Goal: Task Accomplishment & Management: Manage account settings

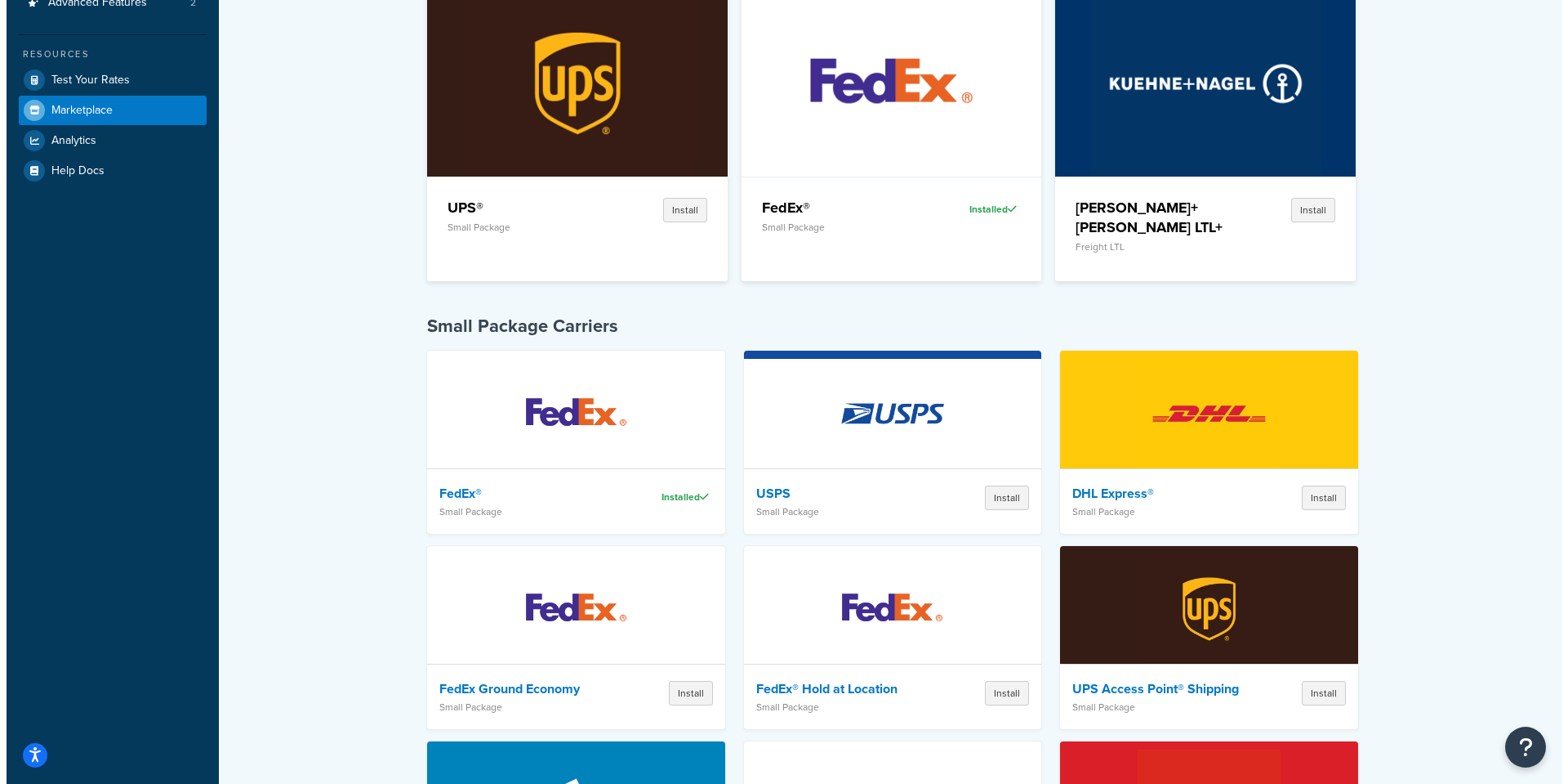
scroll to position [327, 0]
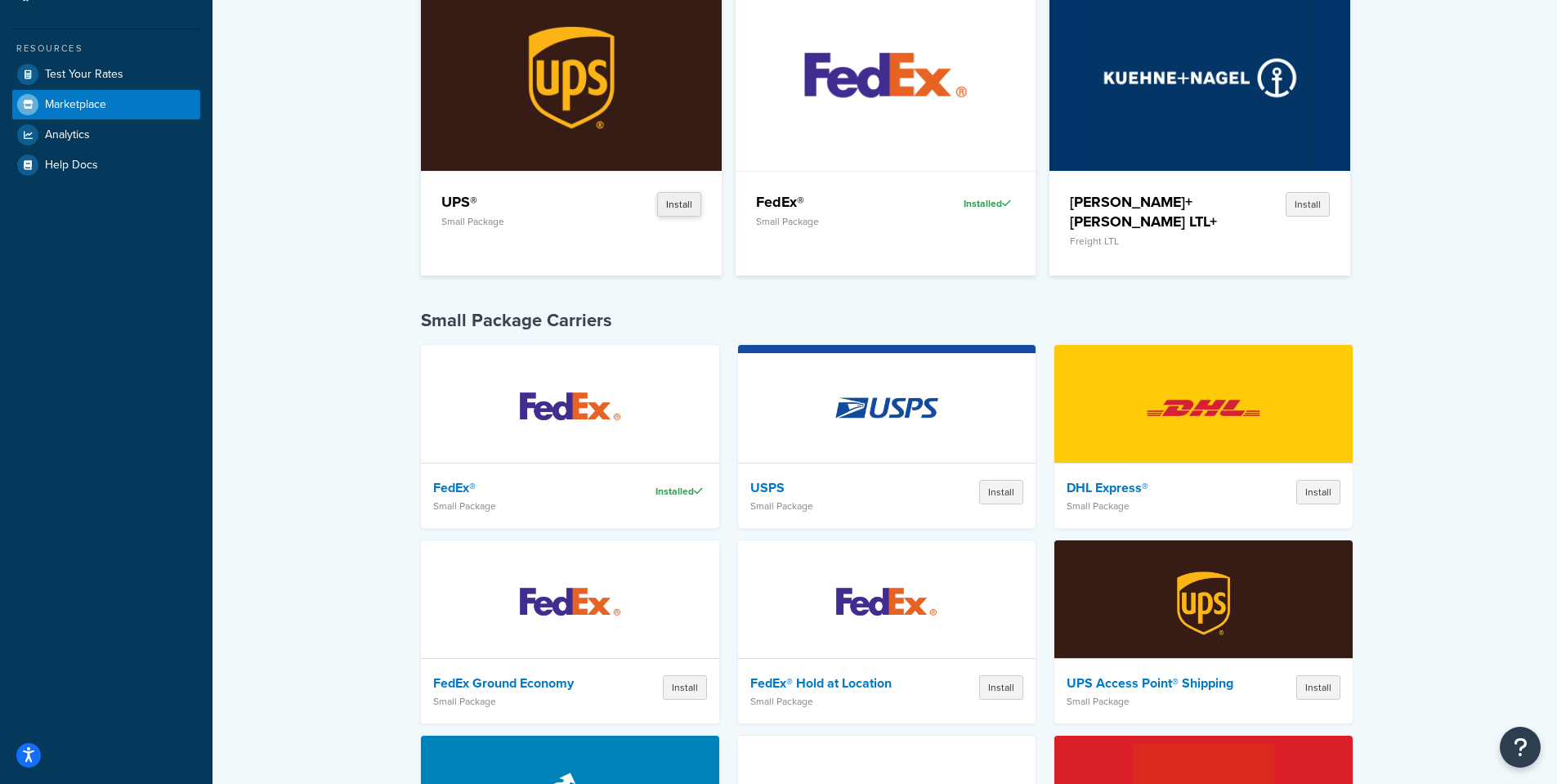
click at [671, 203] on button "Install" at bounding box center [679, 204] width 44 height 25
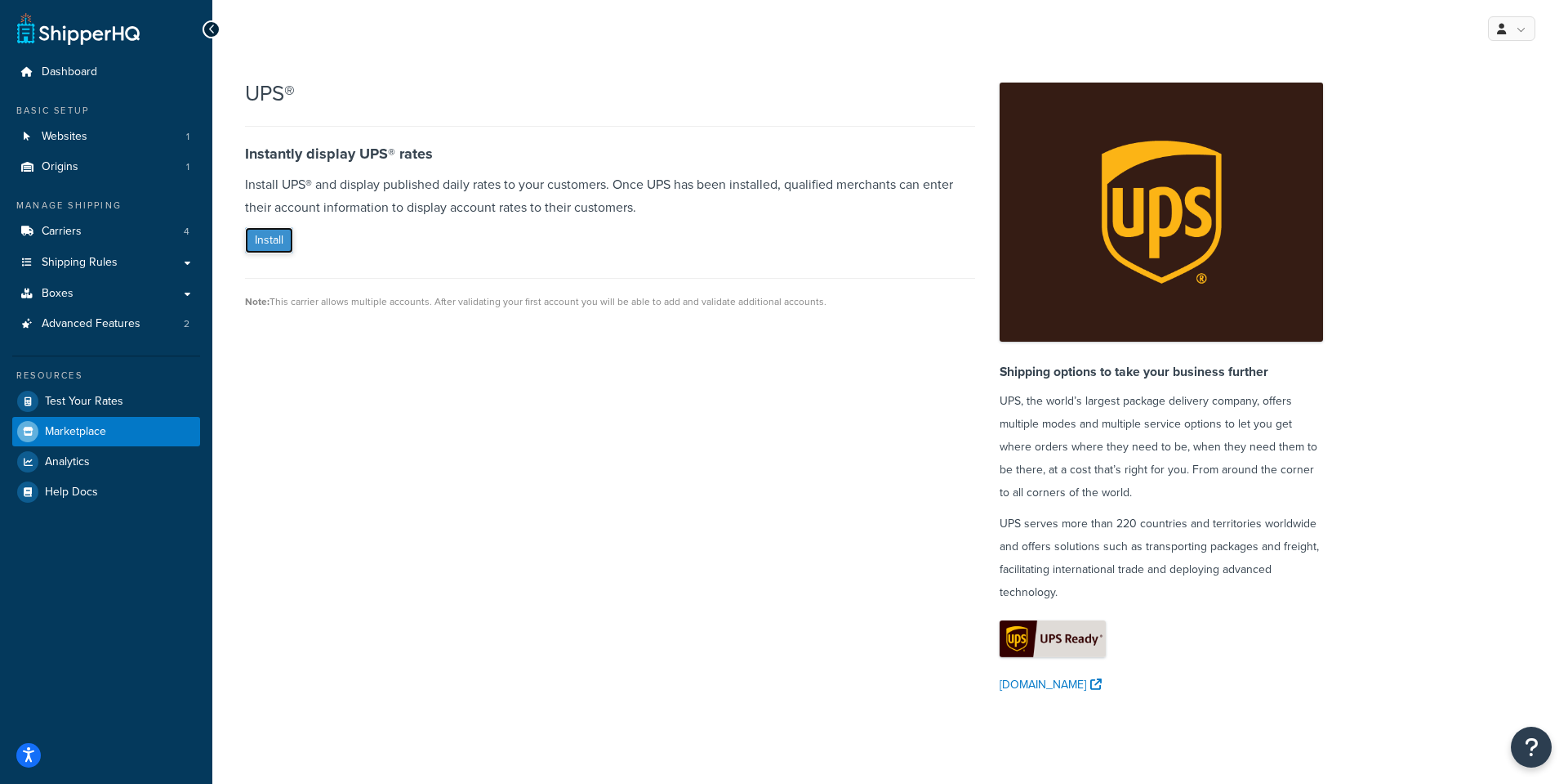
click at [266, 247] on button "Install" at bounding box center [269, 240] width 48 height 26
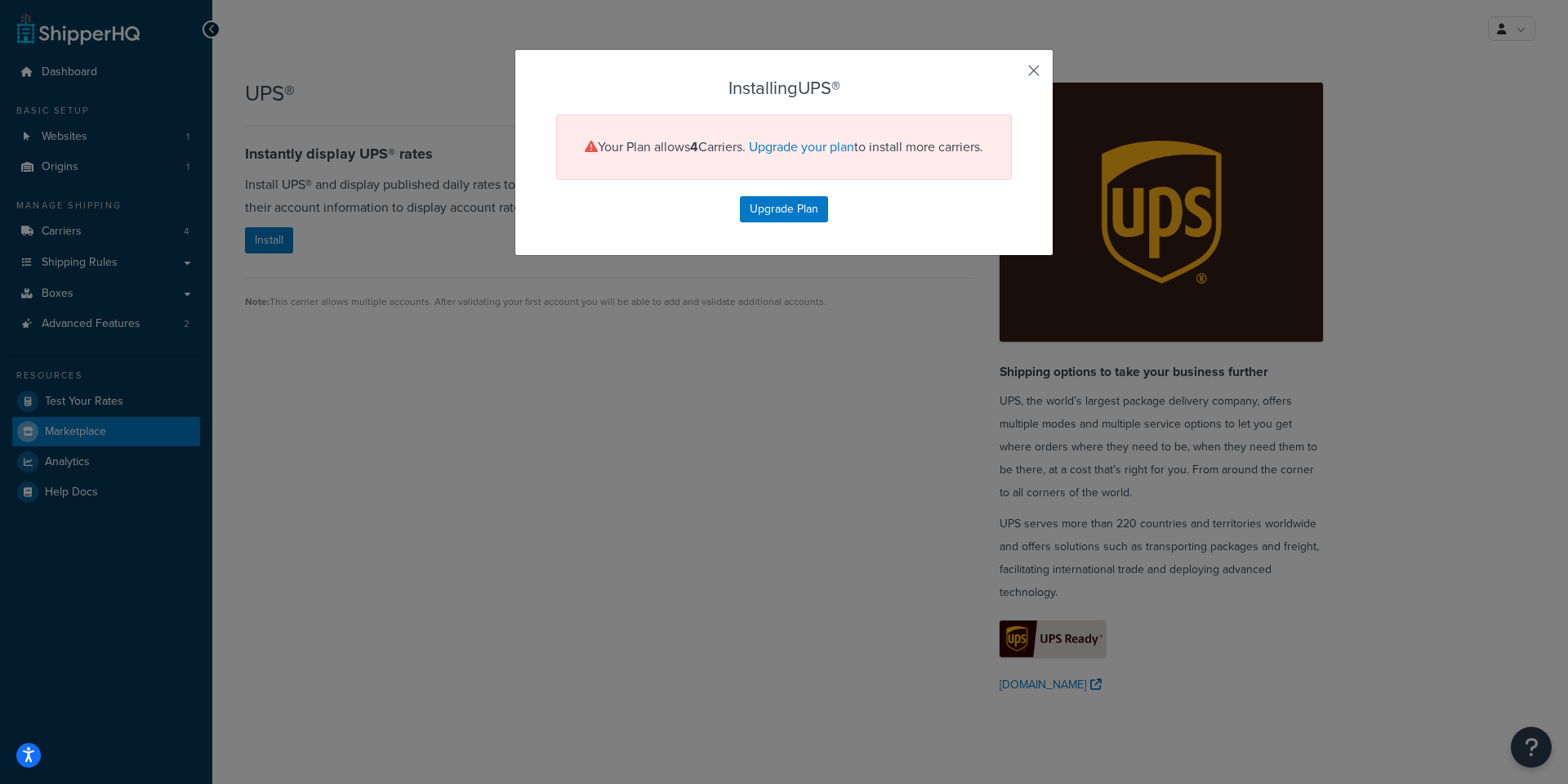
click at [1012, 75] on button "button" at bounding box center [1009, 76] width 4 height 4
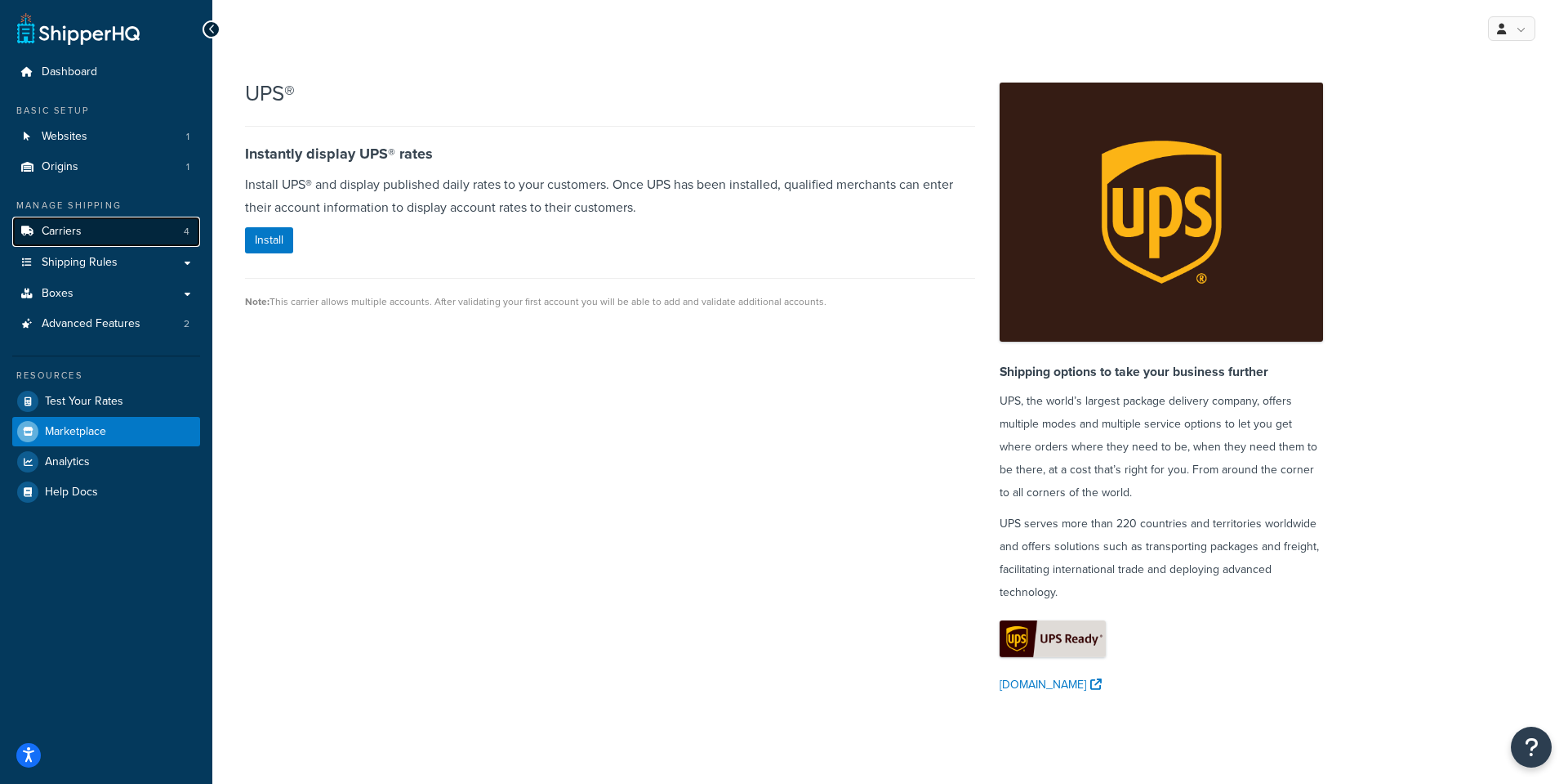
click at [68, 233] on span "Carriers" at bounding box center [61, 231] width 40 height 14
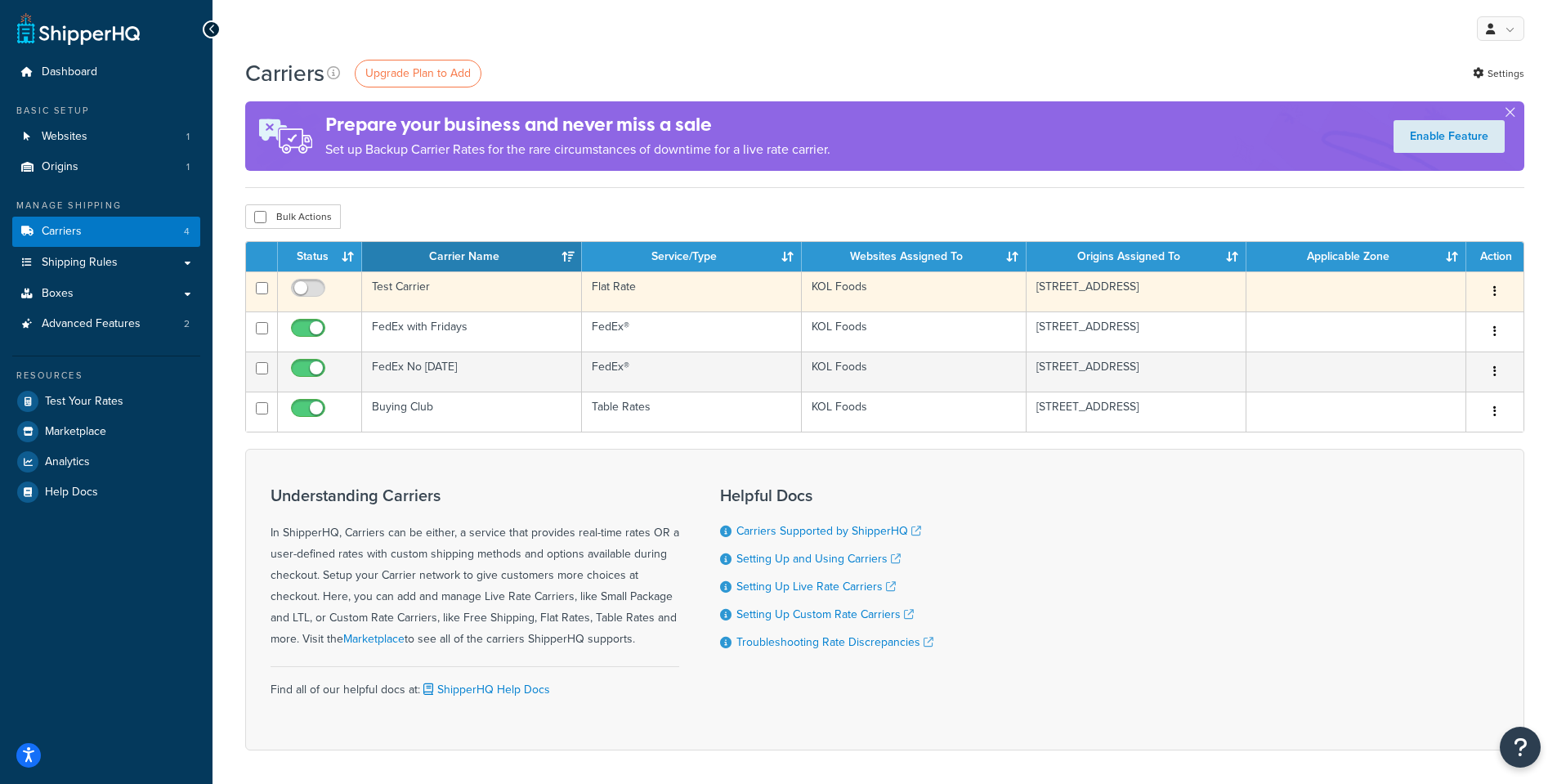
click at [1497, 289] on button "button" at bounding box center [1496, 292] width 23 height 26
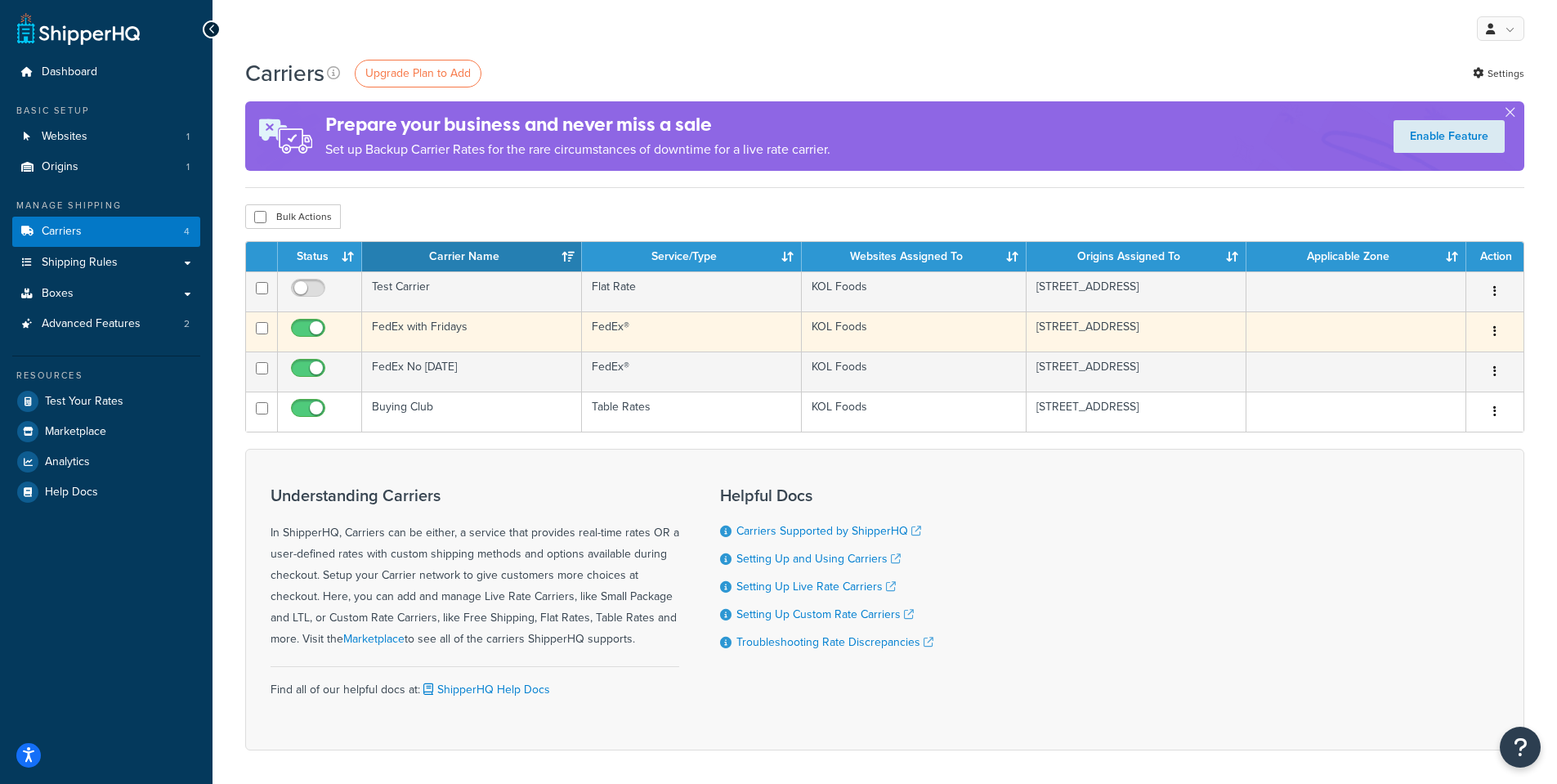
click at [416, 318] on td "FedEx with Fridays" at bounding box center [472, 331] width 220 height 40
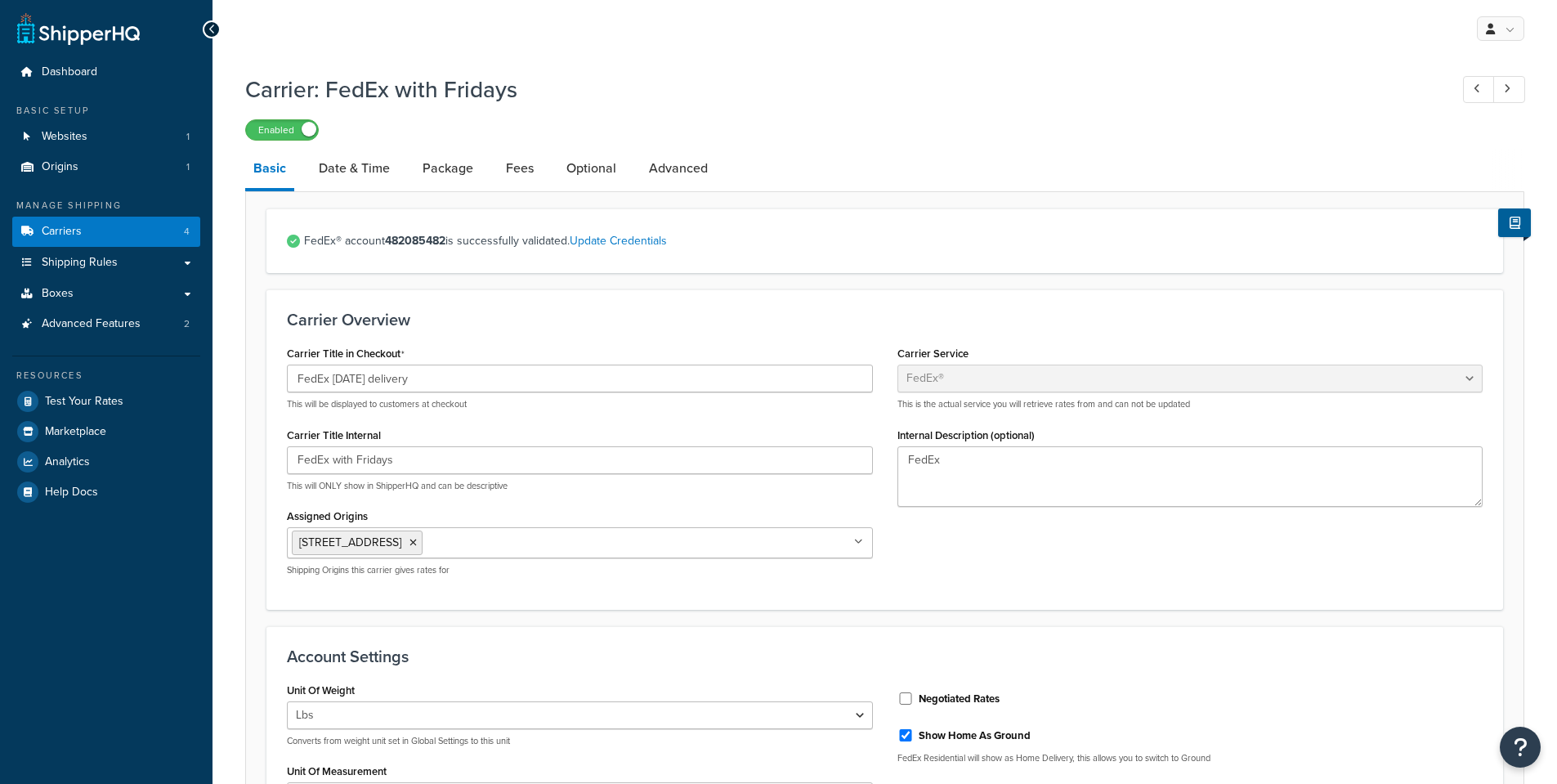
select select "fedEx"
select select "REGULAR_PICKUP"
select select "YOUR_PACKAGING"
click at [377, 378] on input "FedEx Friday delivery" at bounding box center [580, 378] width 586 height 28
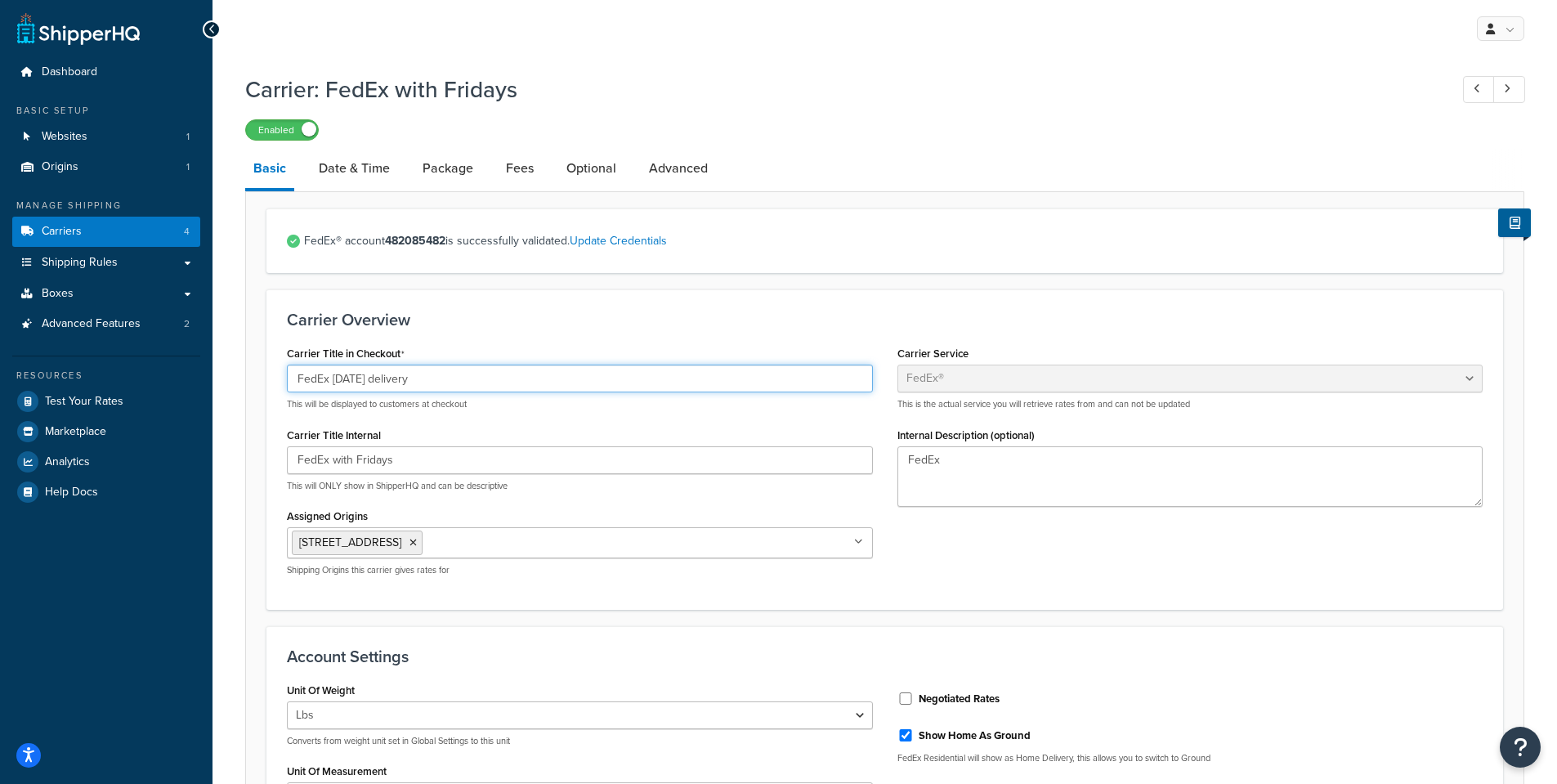
drag, startPoint x: 407, startPoint y: 377, endPoint x: 379, endPoint y: 378, distance: 28.0
click at [379, 378] on input "FedEx Friday delivery" at bounding box center [580, 378] width 586 height 28
click at [461, 326] on h3 "Carrier Overview" at bounding box center [885, 320] width 1196 height 18
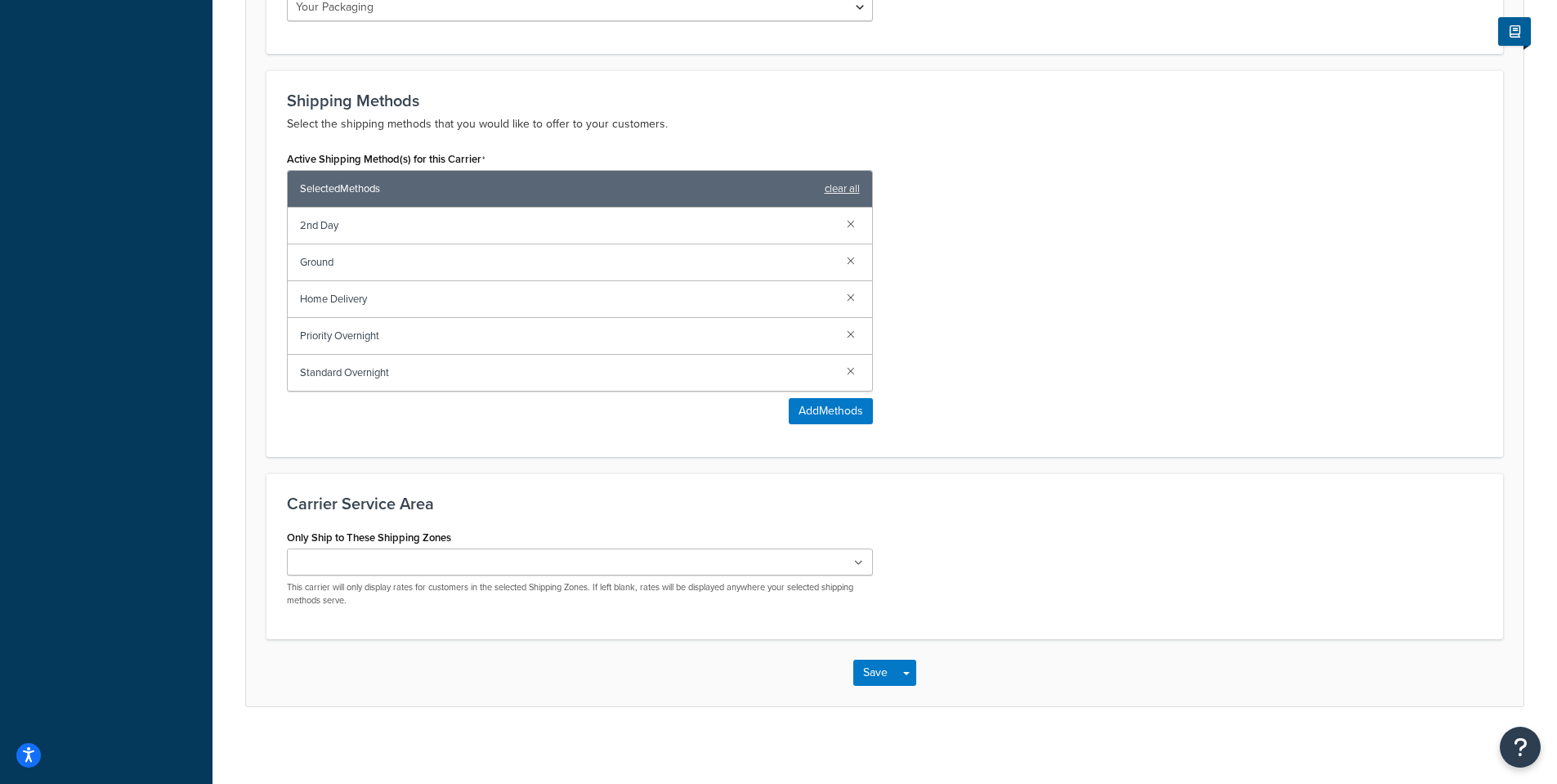
scroll to position [937, 0]
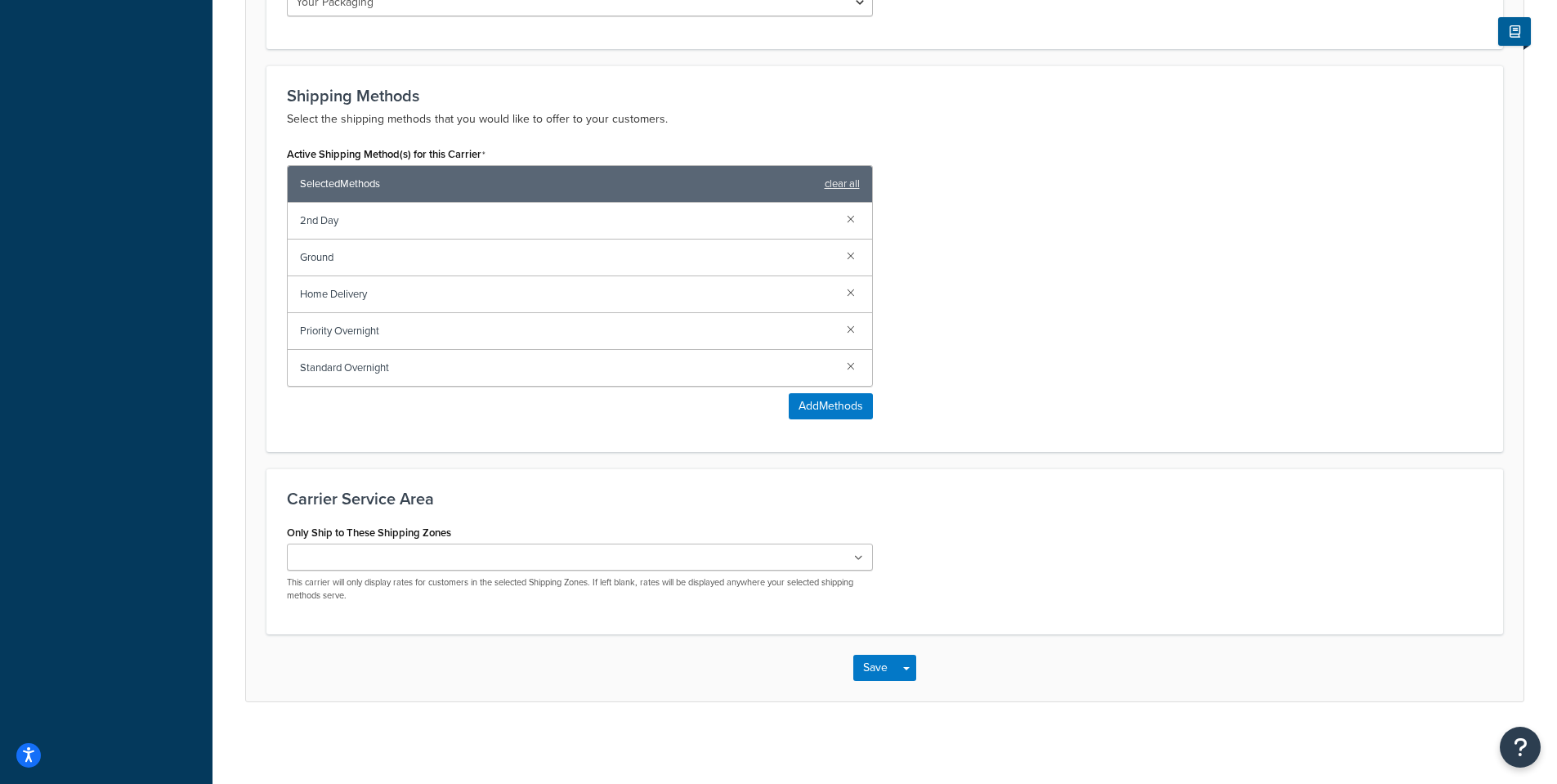
click at [857, 556] on icon at bounding box center [858, 558] width 9 height 10
click at [858, 556] on icon at bounding box center [858, 558] width 9 height 10
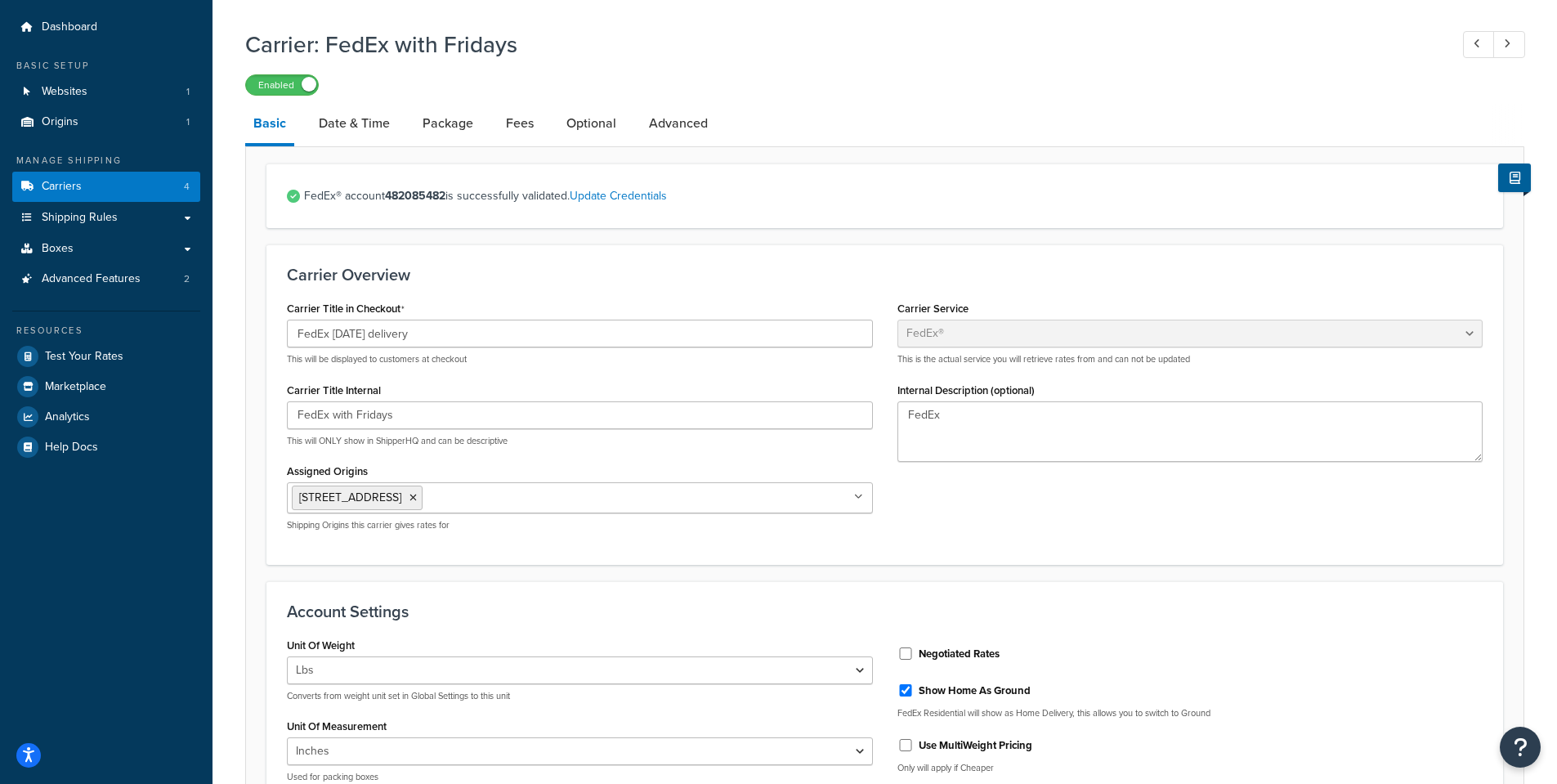
scroll to position [38, 0]
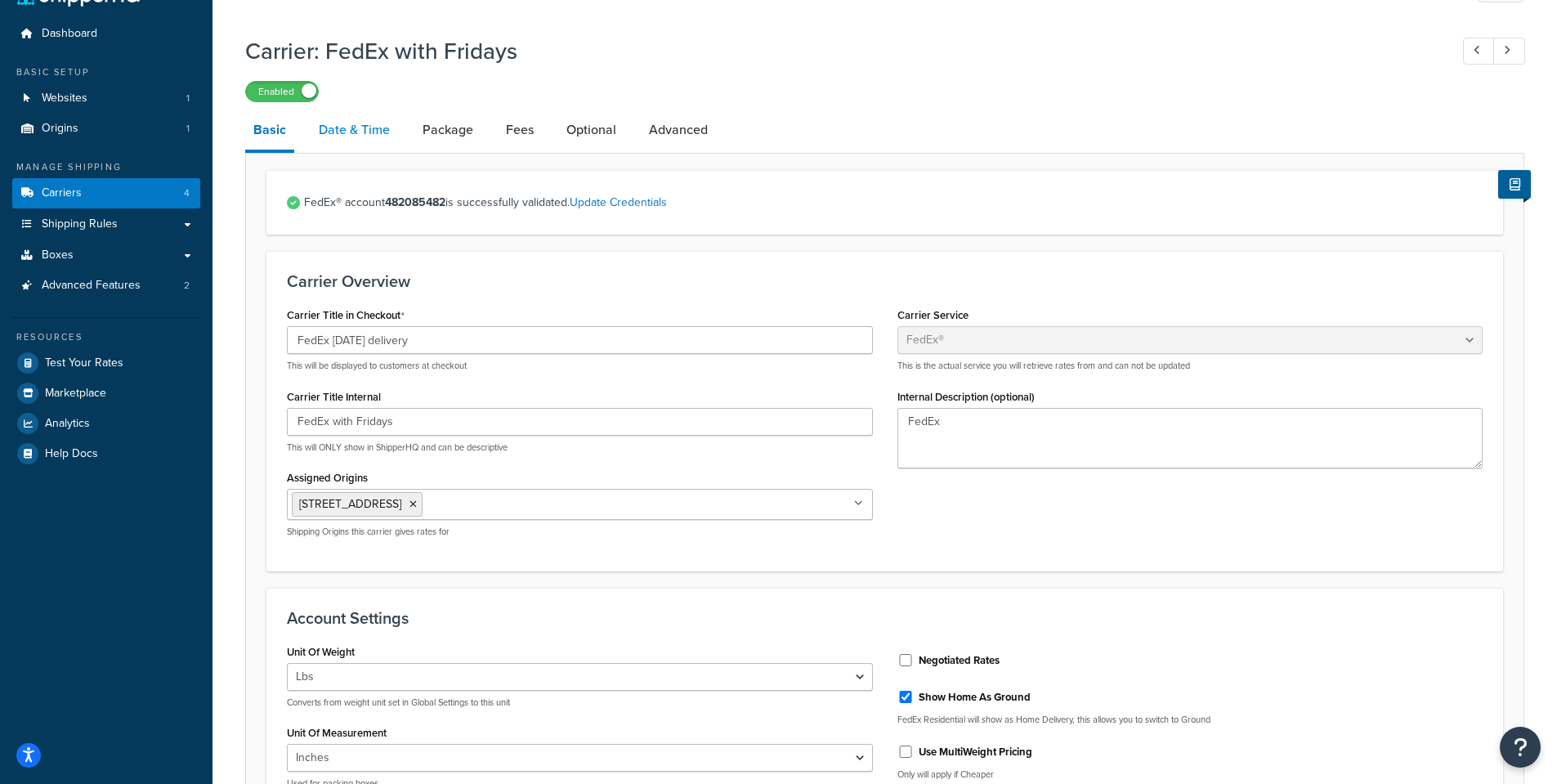
click at [346, 123] on link "Date & Time" at bounding box center [354, 129] width 88 height 39
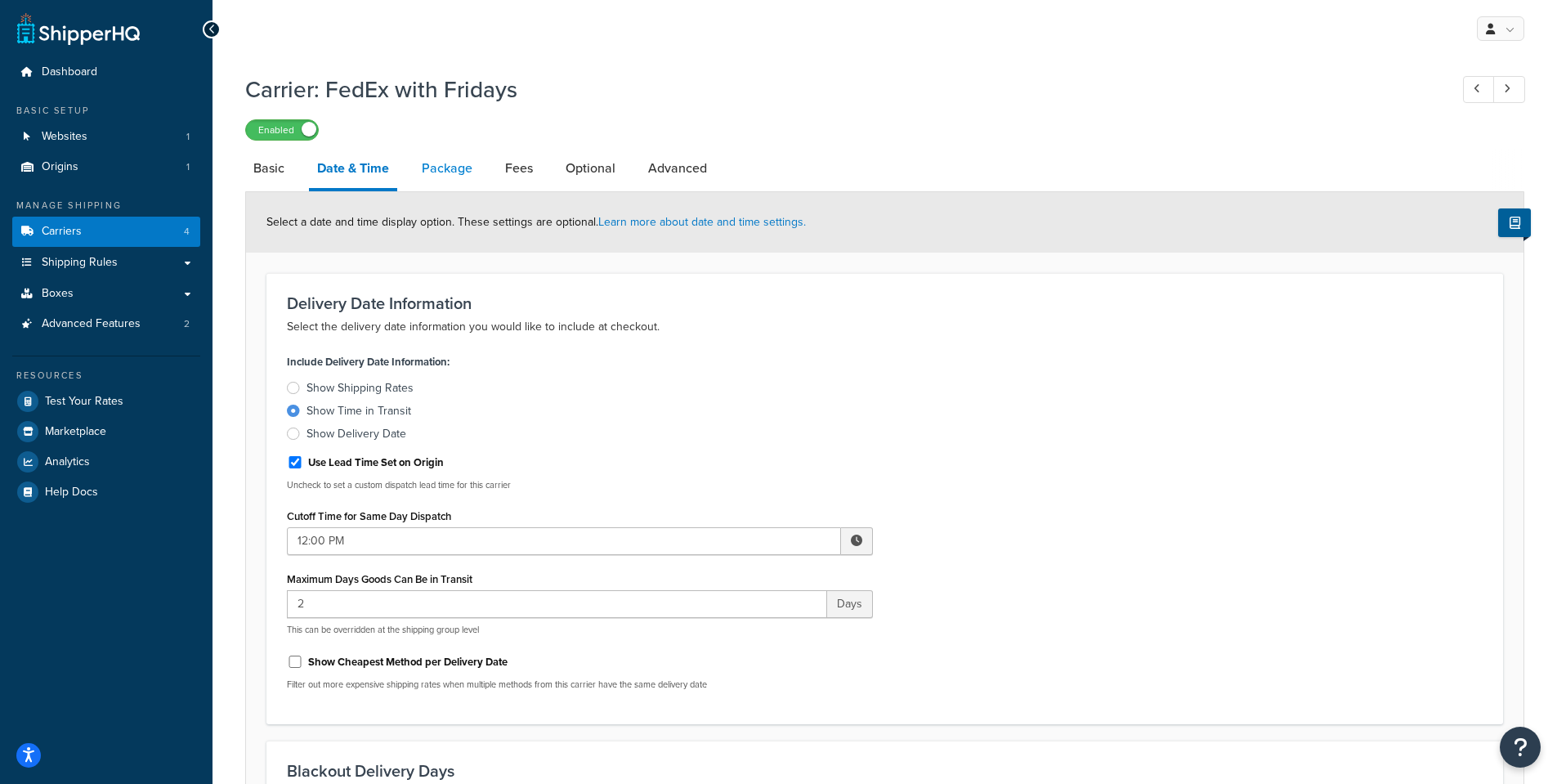
click at [451, 166] on link "Package" at bounding box center [446, 168] width 67 height 39
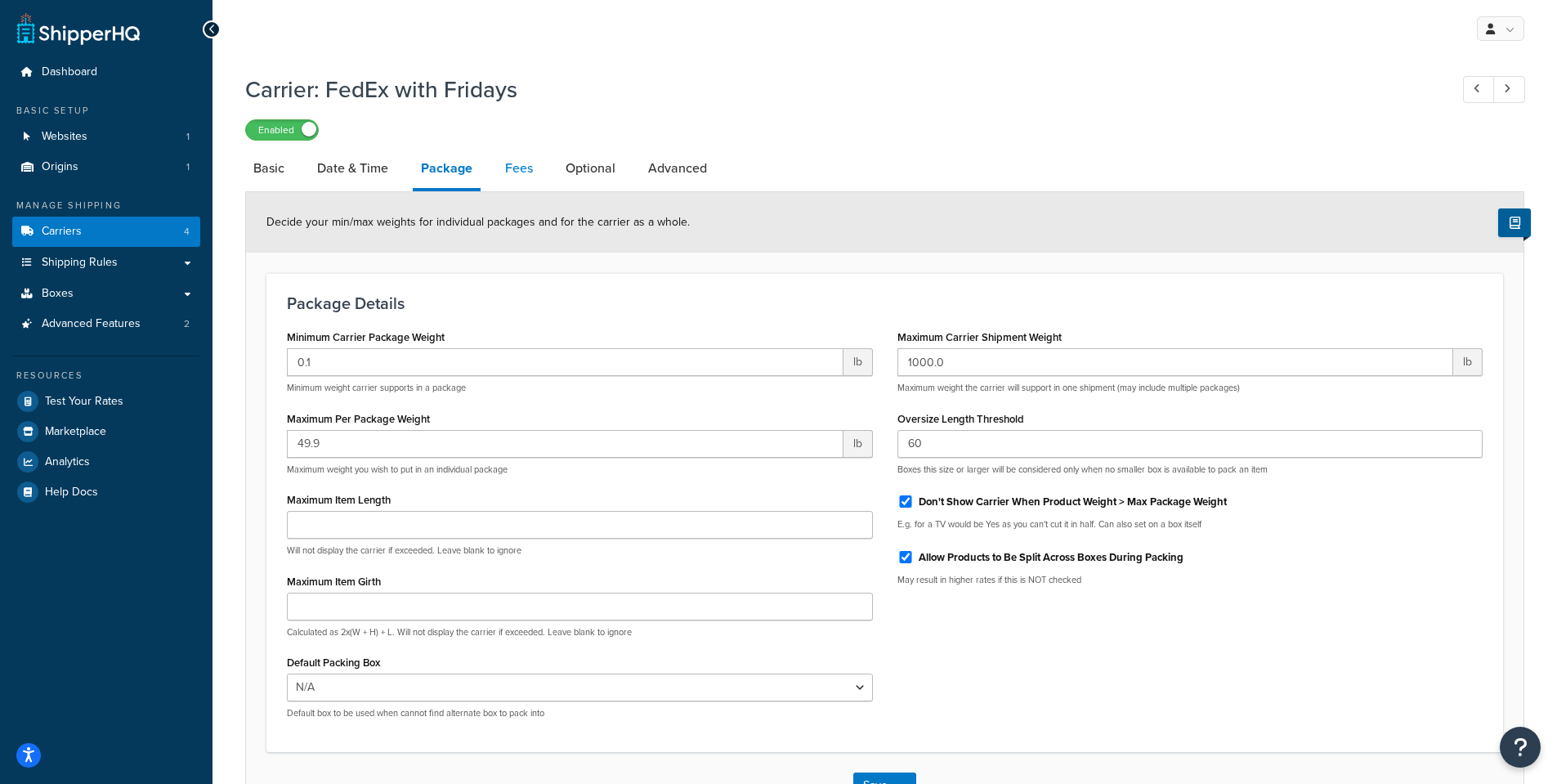
click at [517, 168] on link "Fees" at bounding box center [518, 168] width 44 height 39
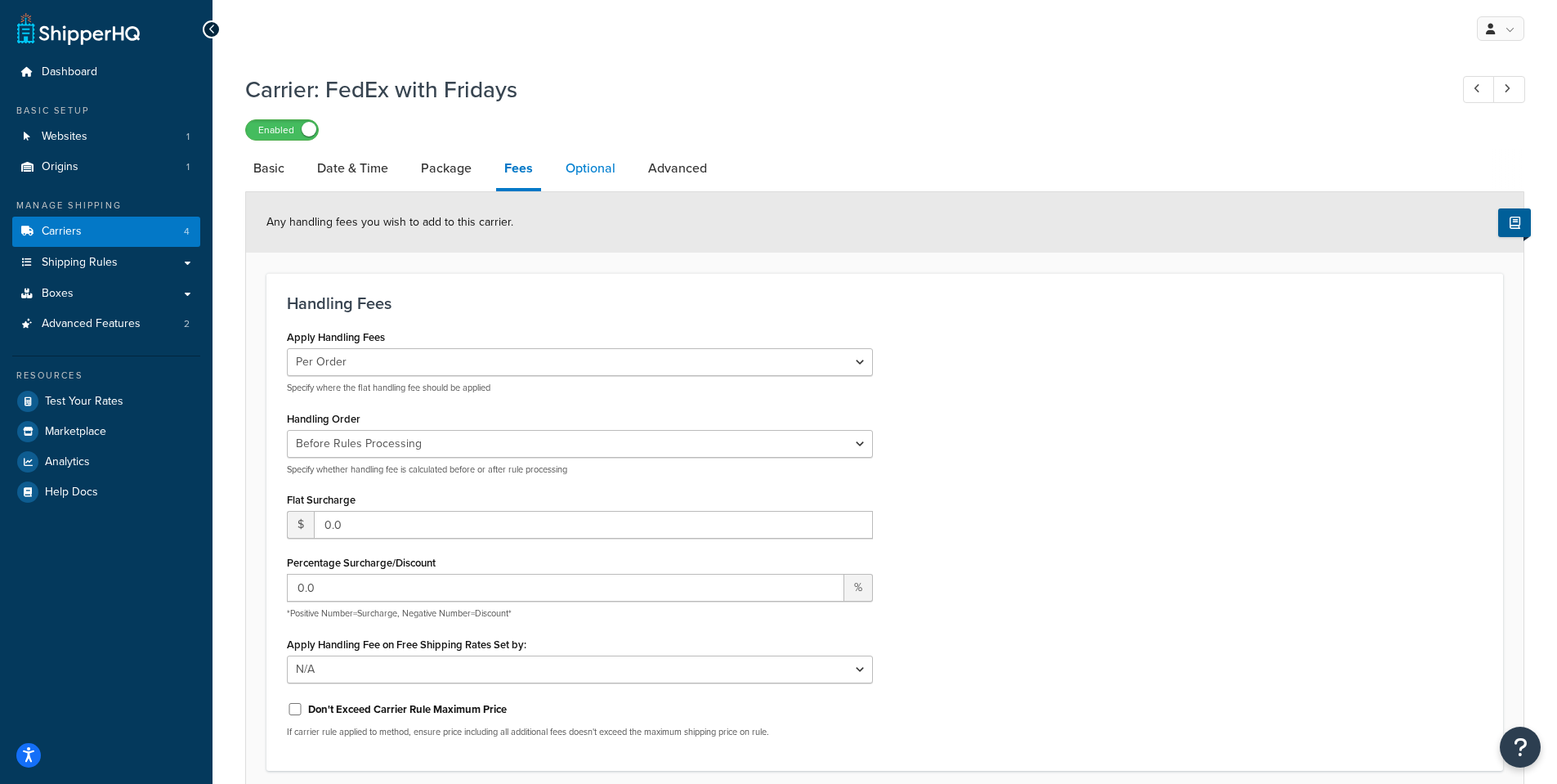
click at [599, 165] on link "Optional" at bounding box center [591, 168] width 66 height 39
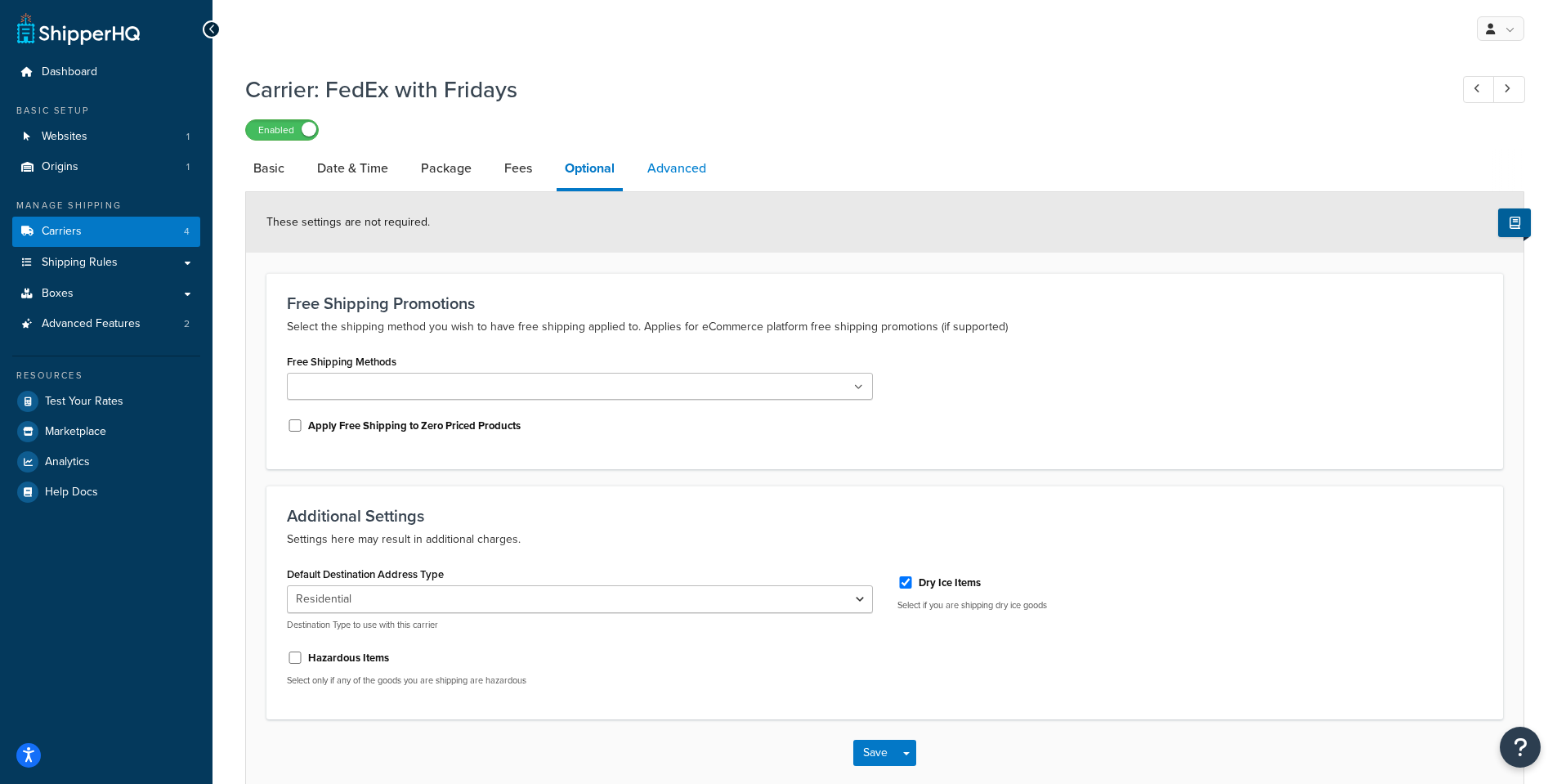
click at [669, 169] on link "Advanced" at bounding box center [677, 168] width 75 height 39
select select "false"
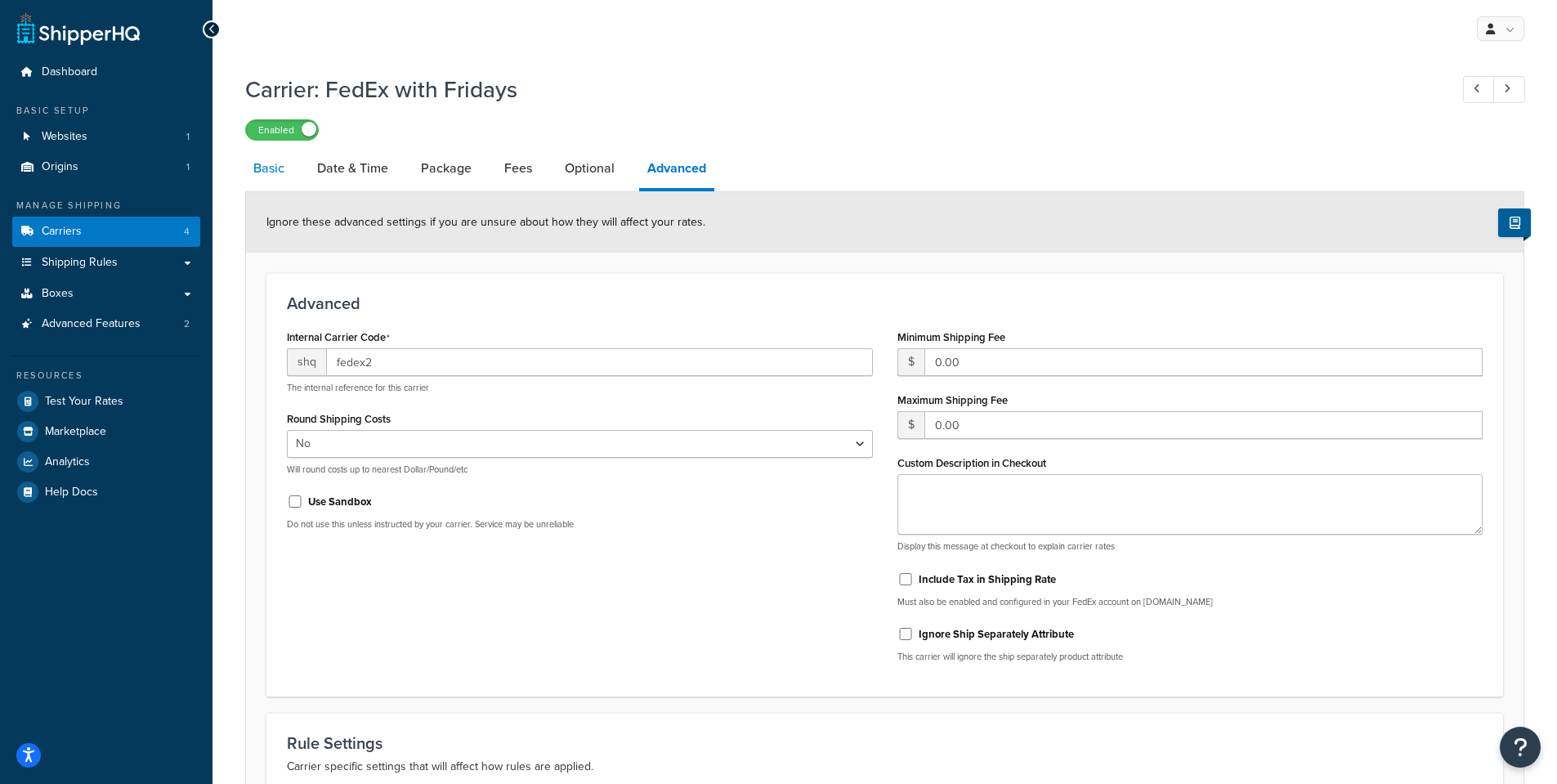
click at [263, 166] on link "Basic" at bounding box center [268, 168] width 47 height 39
select select "fedEx"
select select "REGULAR_PICKUP"
select select "YOUR_PACKAGING"
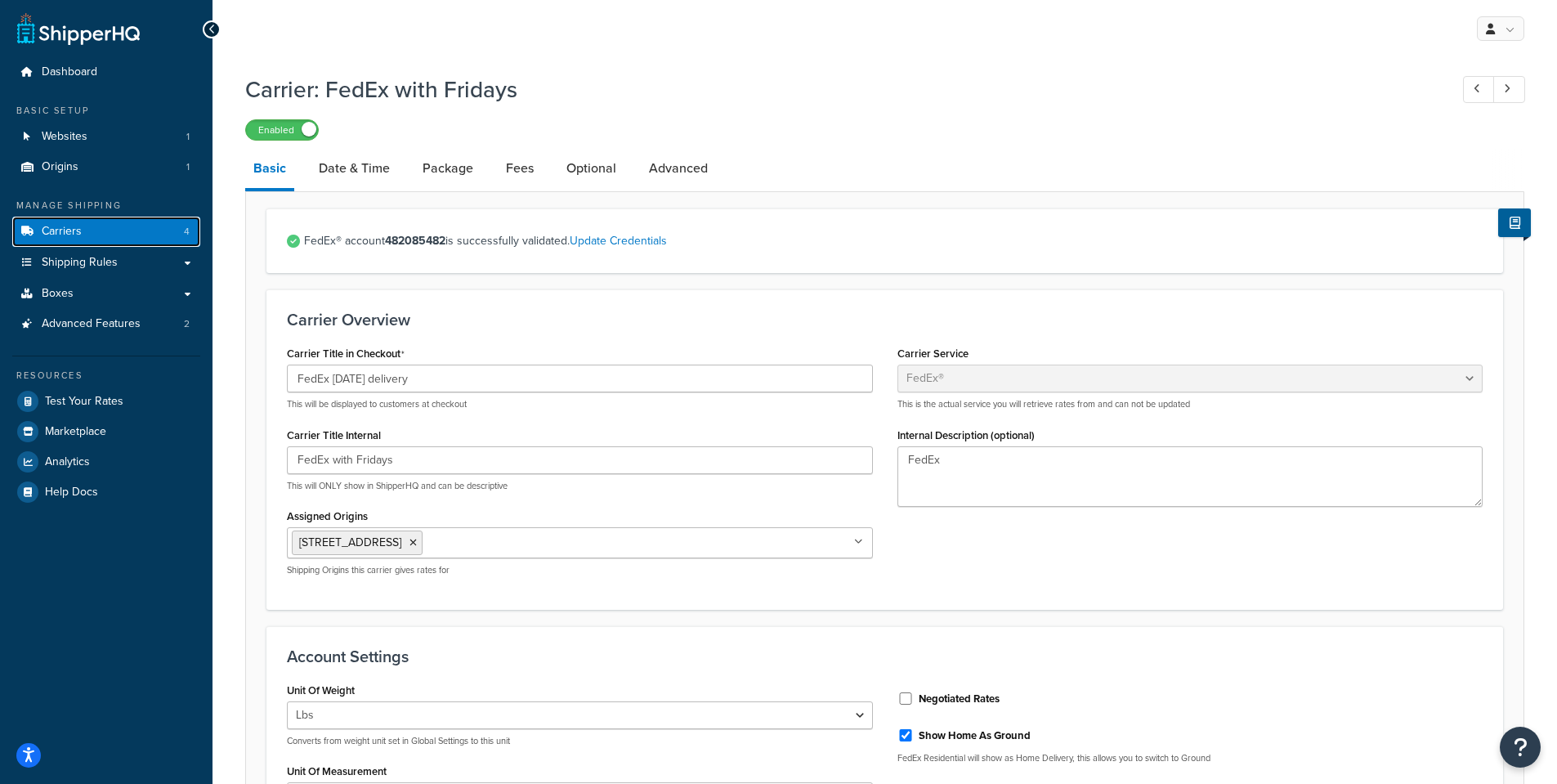
click at [30, 221] on link "Carriers 4" at bounding box center [106, 232] width 188 height 31
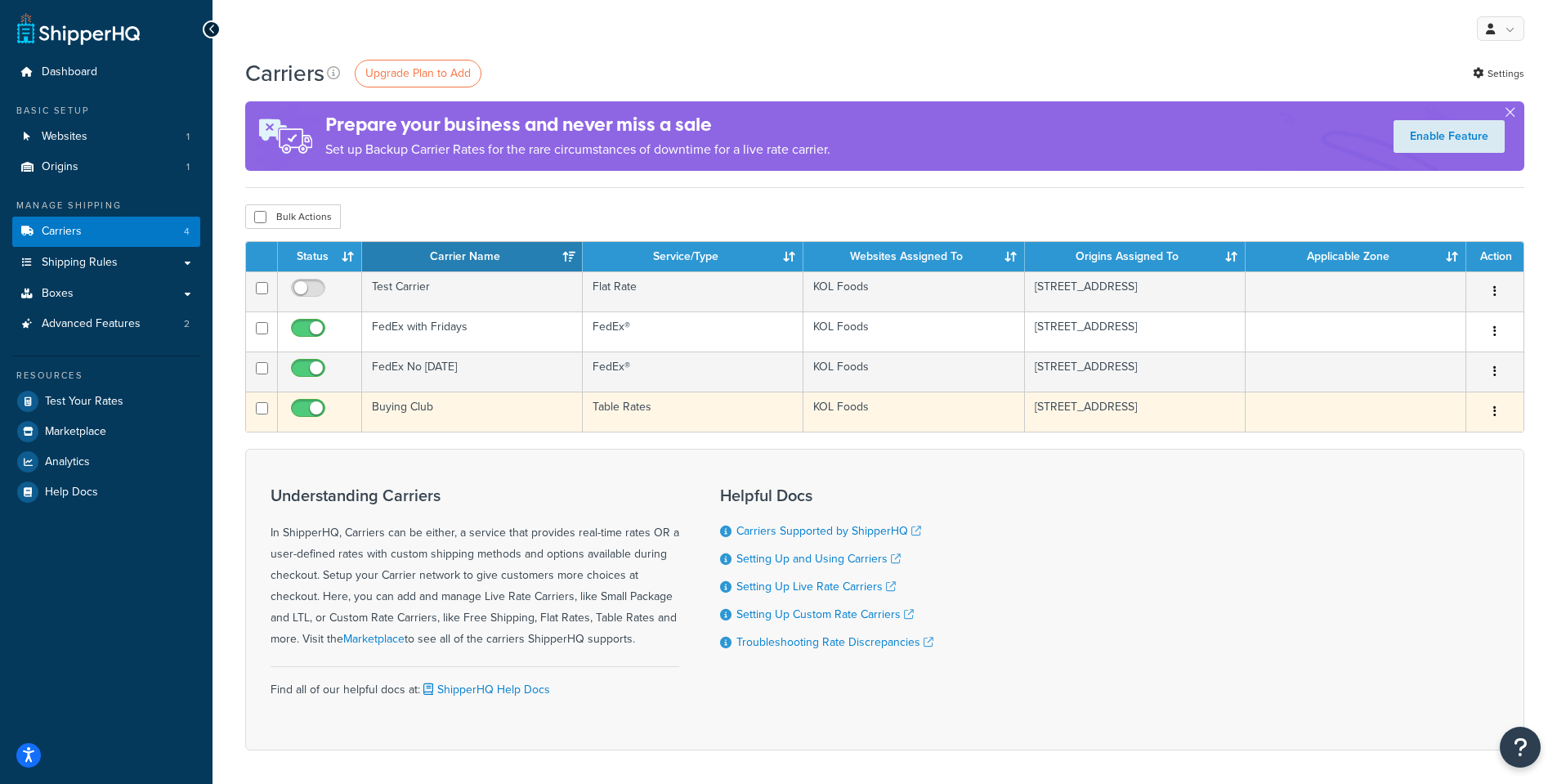
click at [399, 403] on td "Buying Club" at bounding box center [472, 411] width 221 height 40
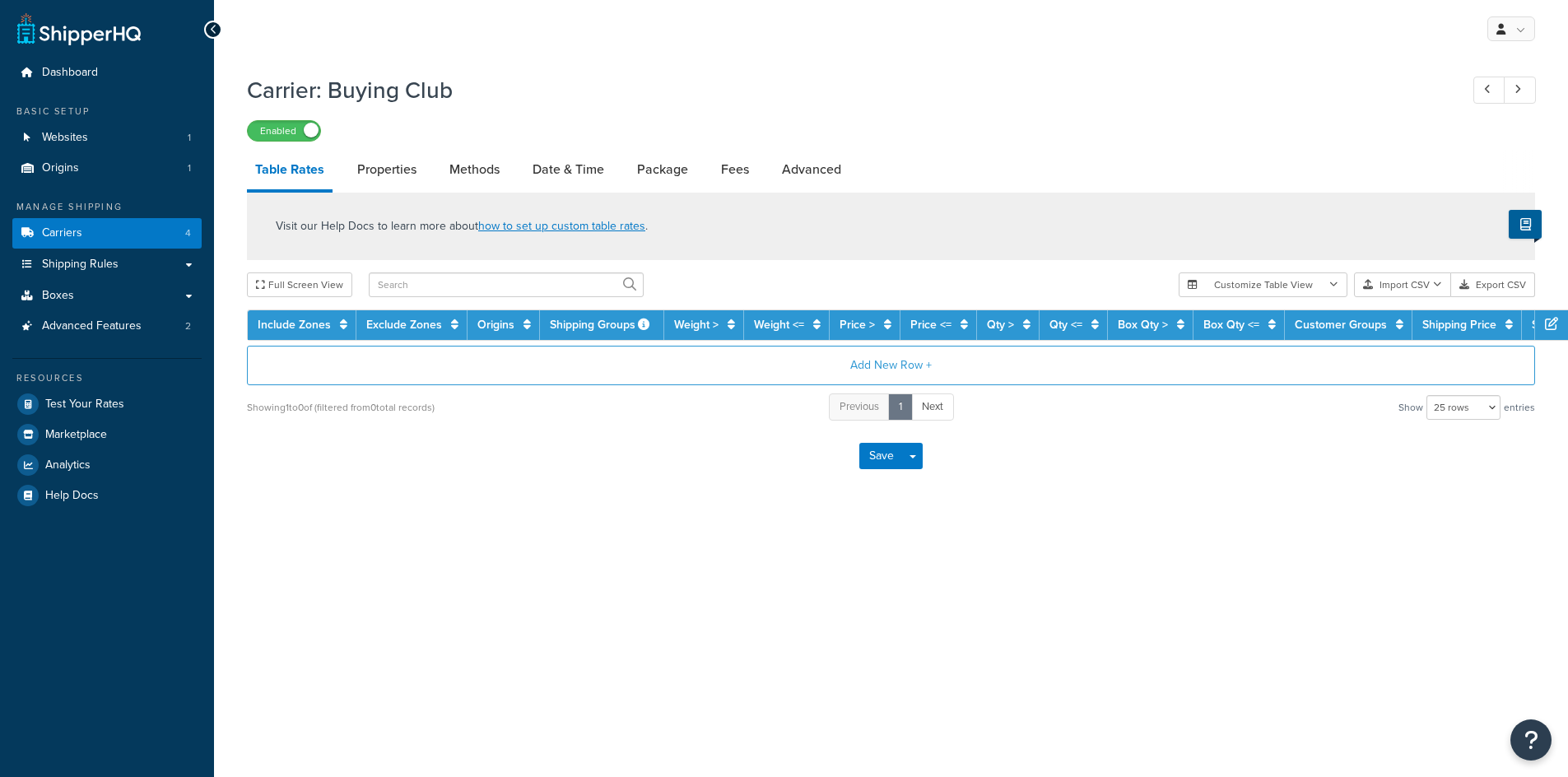
select select "25"
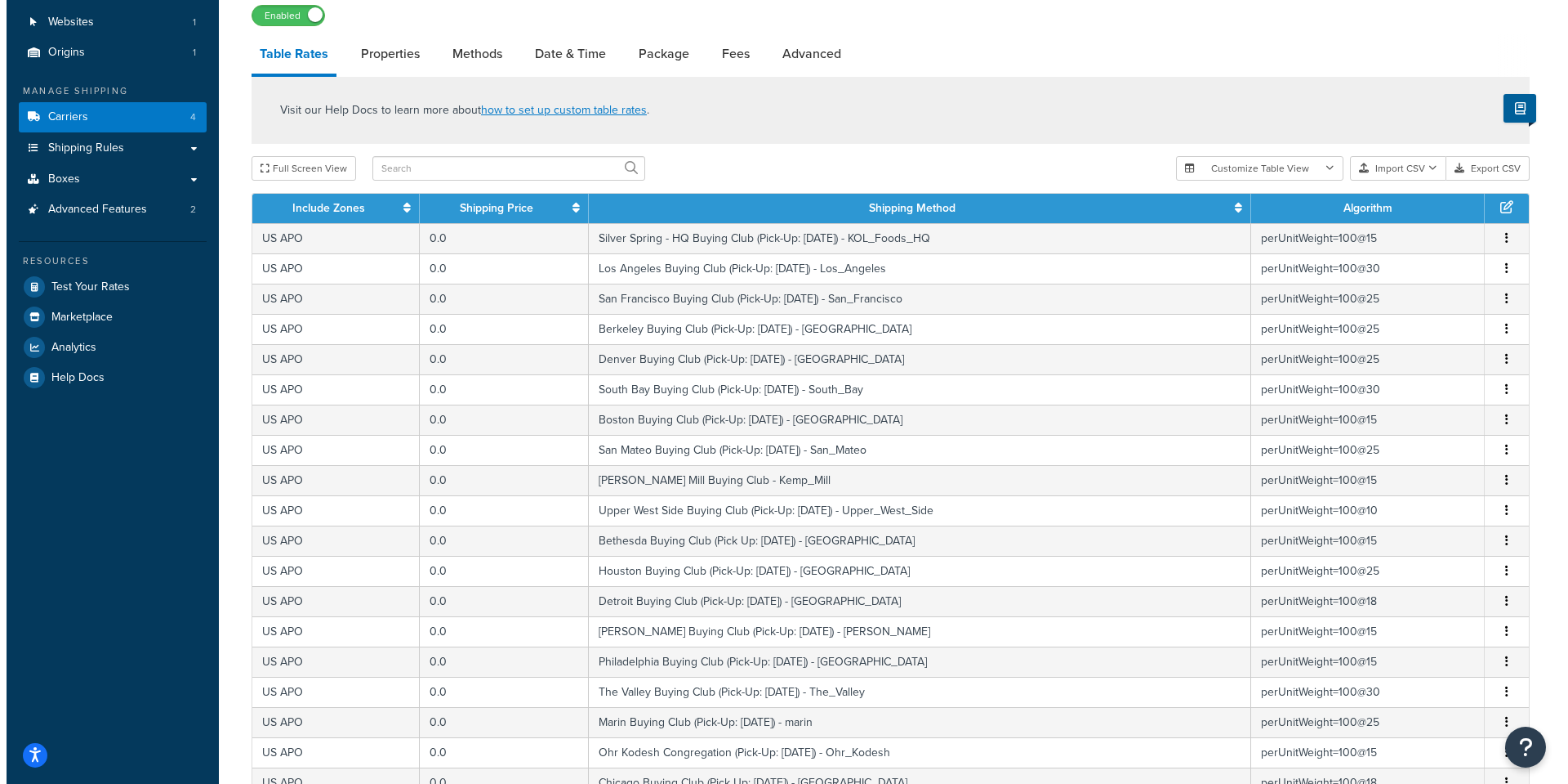
scroll to position [245, 0]
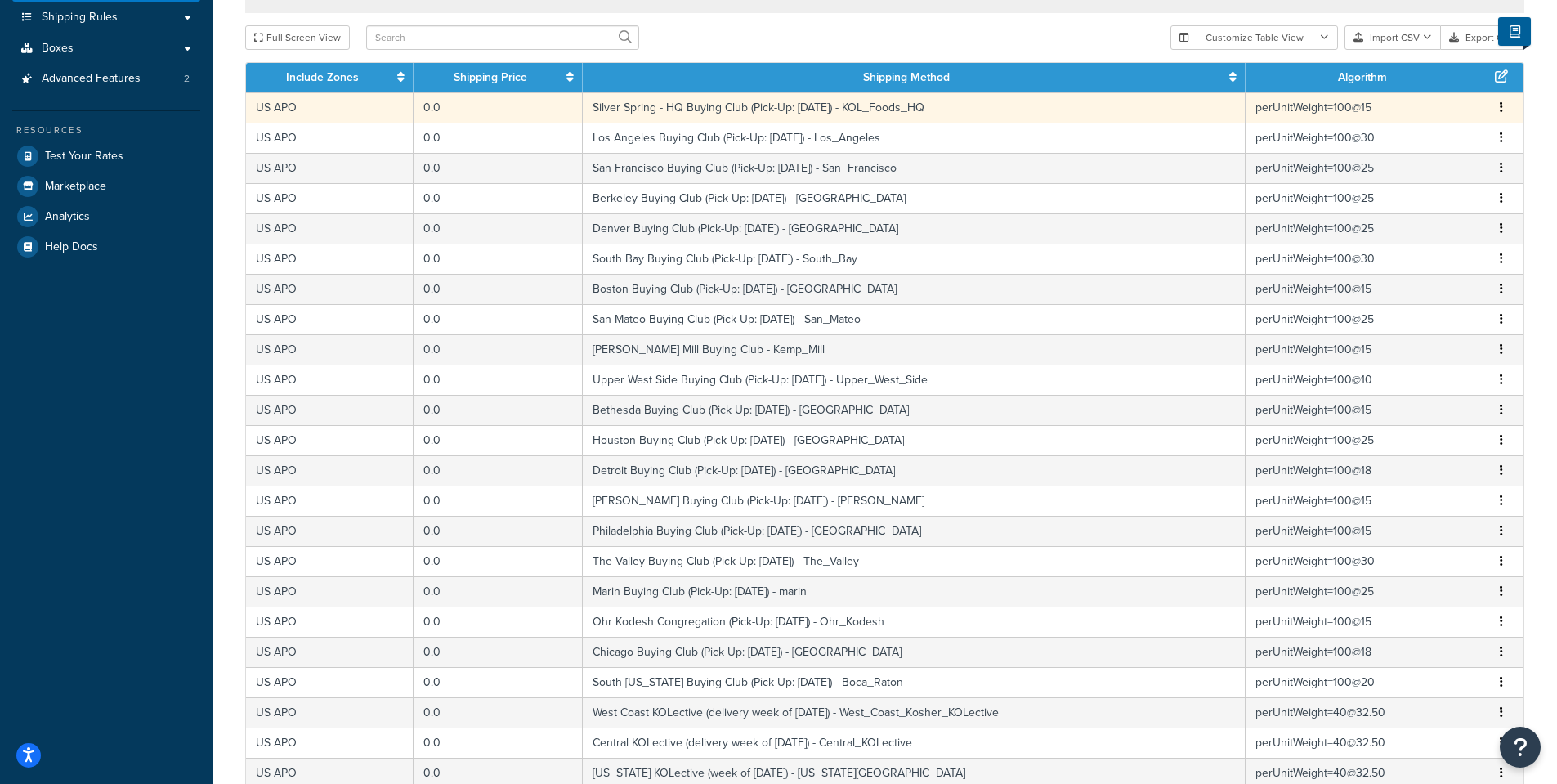
click at [591, 108] on td "Silver Spring - HQ Buying Club (Pick-Up: Sept 16) - KOL_Foods_HQ" at bounding box center [914, 108] width 663 height 31
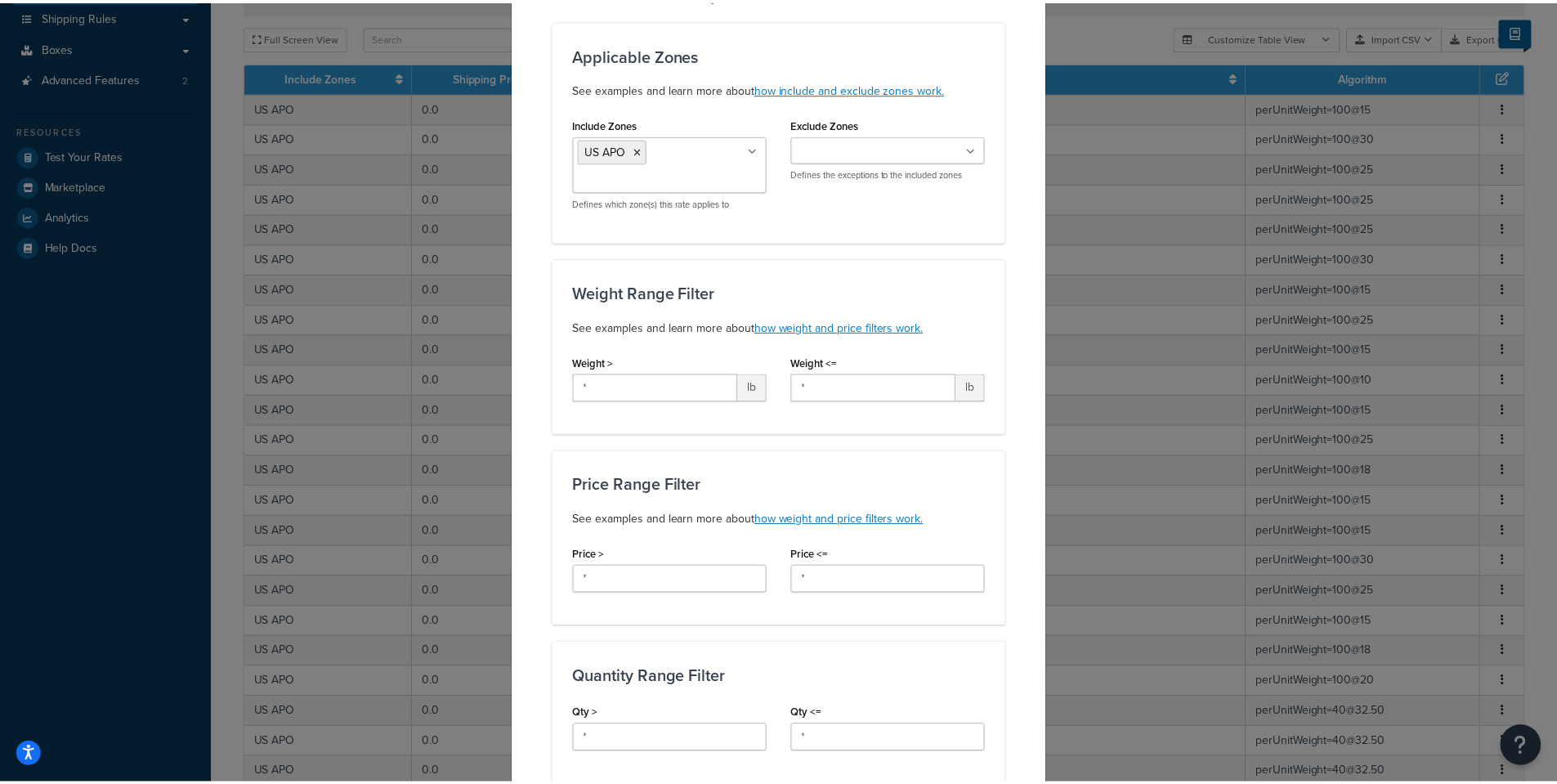
scroll to position [0, 0]
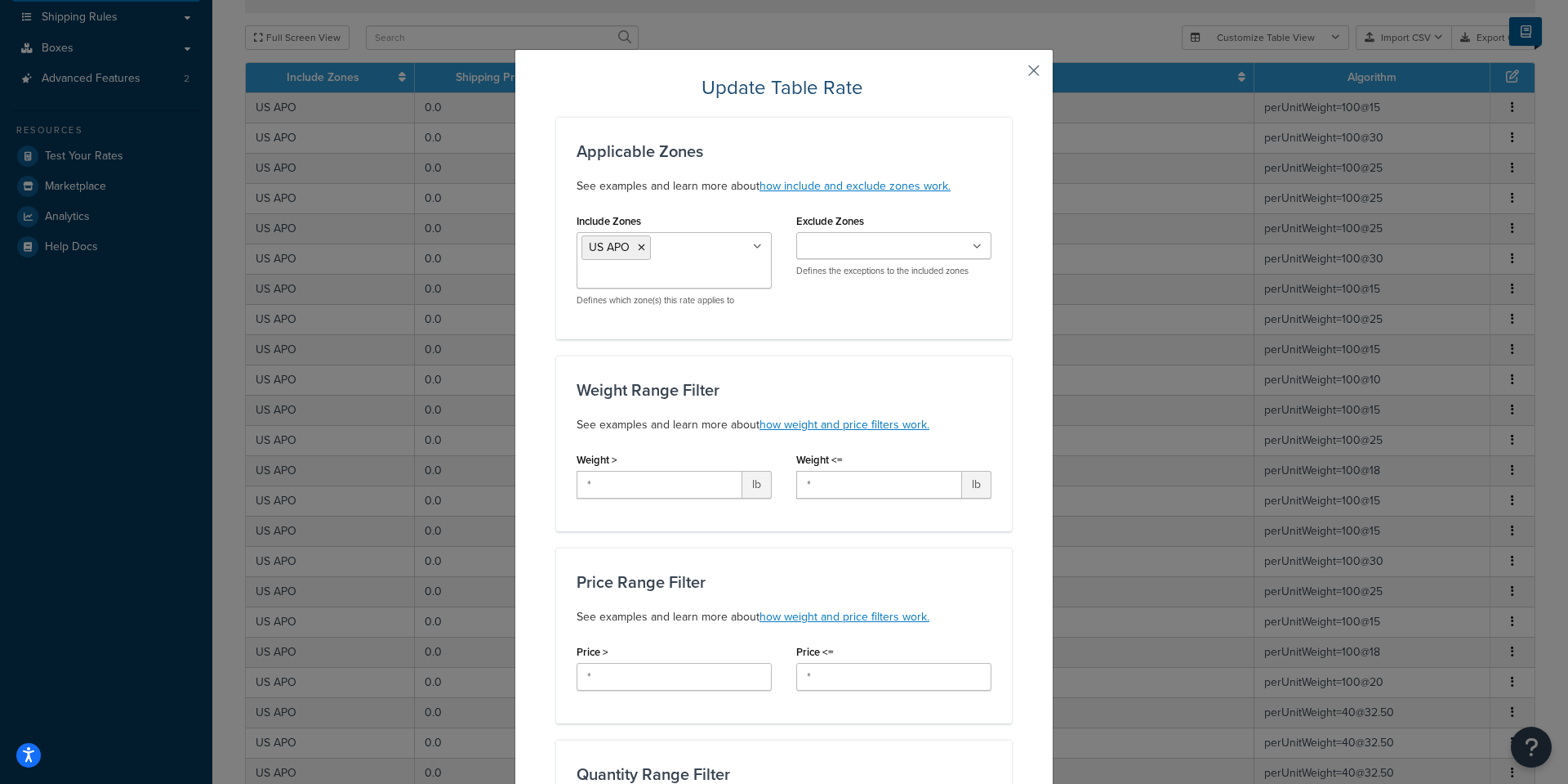
click at [1012, 75] on button "button" at bounding box center [1009, 76] width 4 height 4
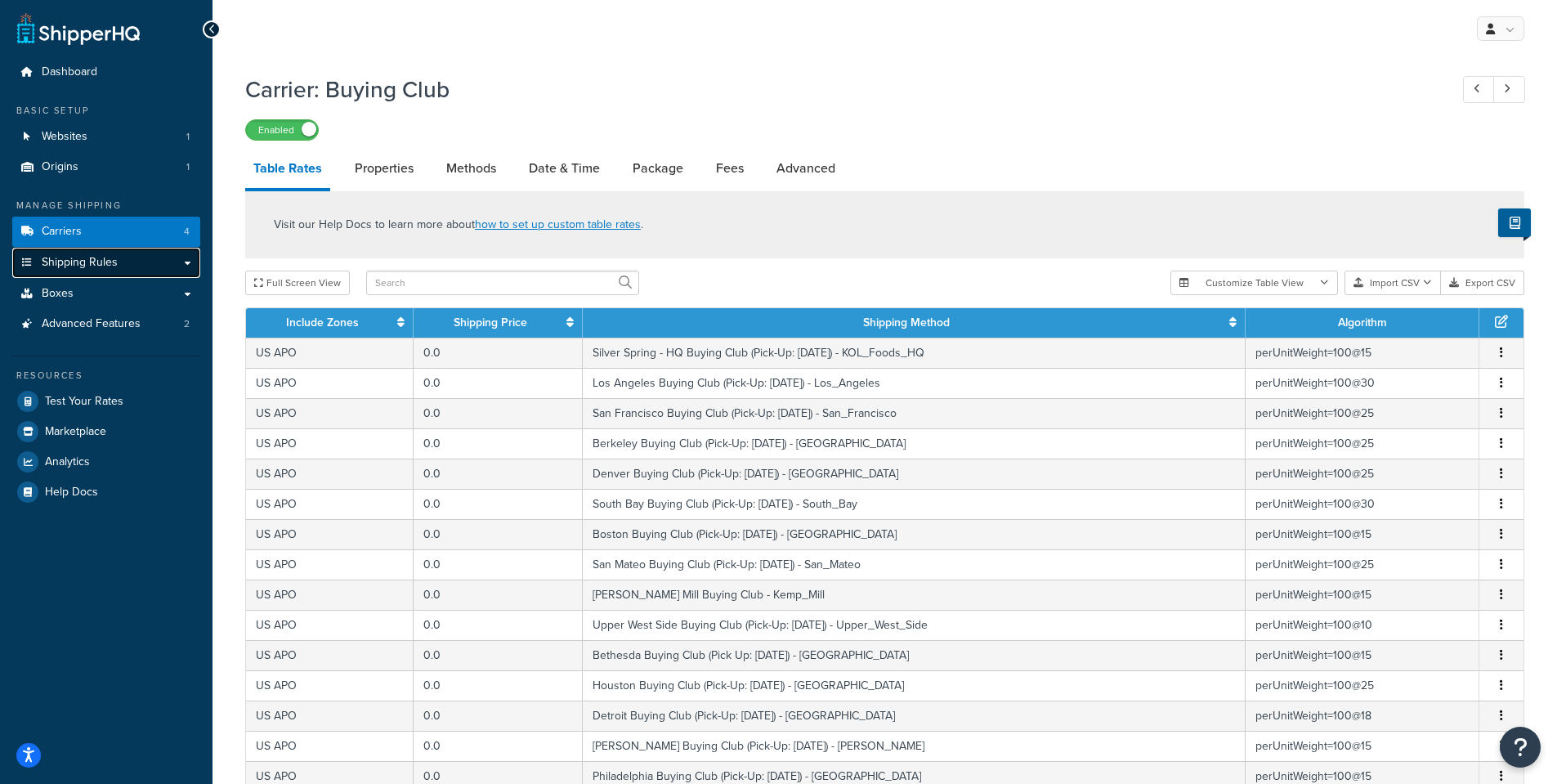
click at [55, 264] on span "Shipping Rules" at bounding box center [80, 262] width 76 height 14
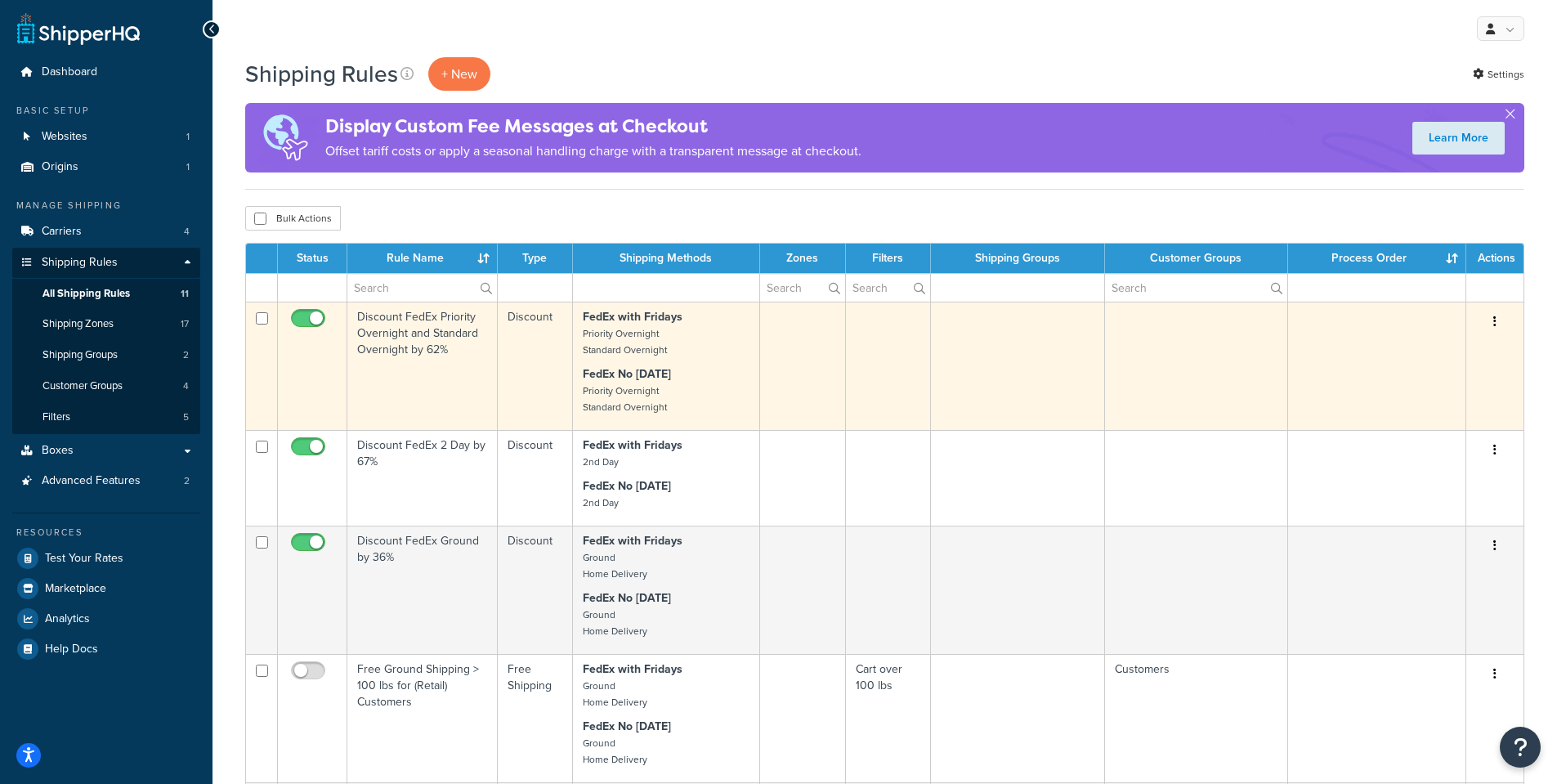
click at [389, 331] on td "Discount FedEx Priority Overnight and Standard Overnight by 62%" at bounding box center [422, 365] width 151 height 128
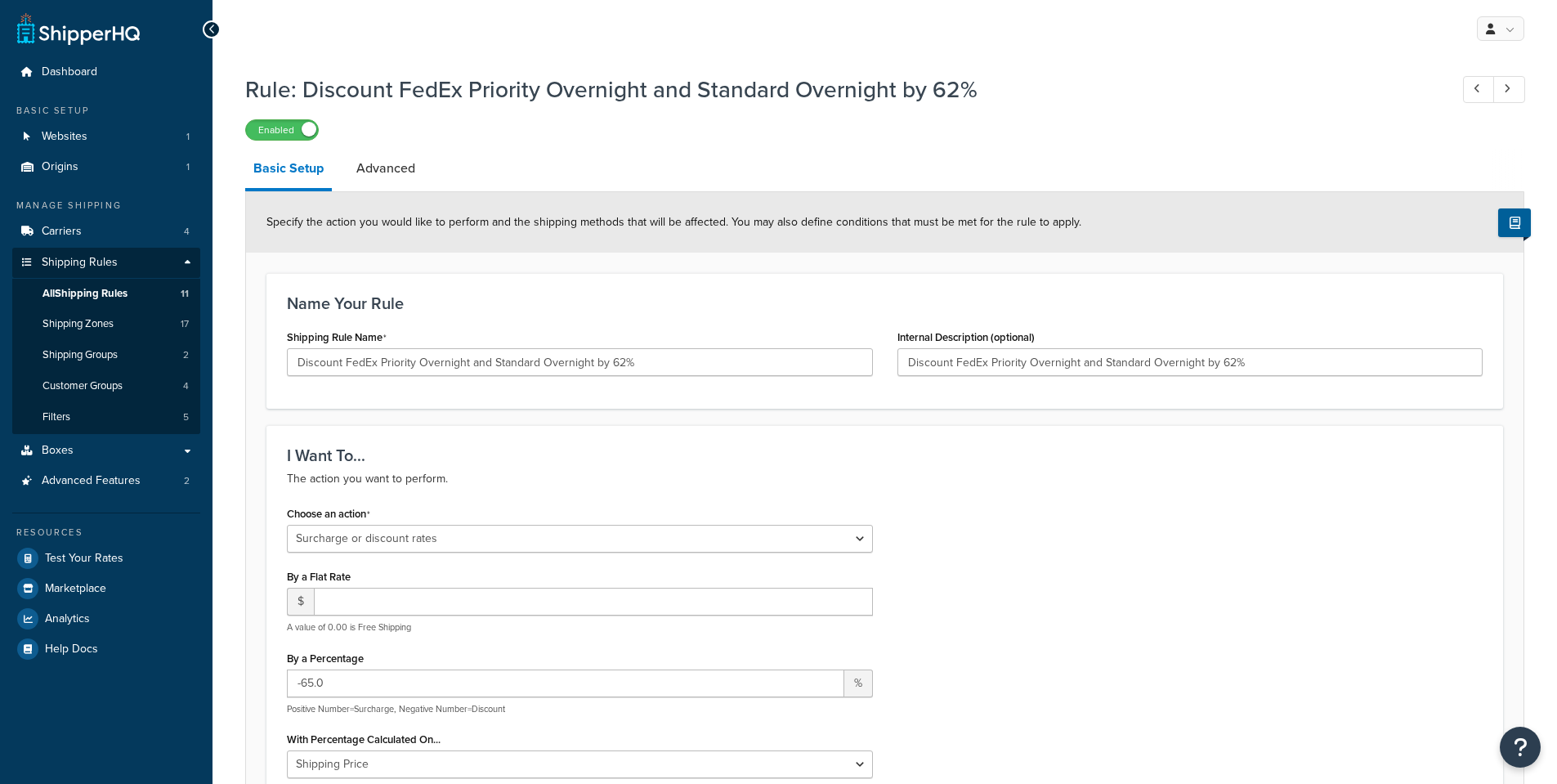
select select "SURCHARGE"
select select "LOCATION"
click at [1000, 367] on input "Discount FedEx Priority Overnight and Standard Overnight by 62%" at bounding box center [1191, 362] width 586 height 28
click at [591, 362] on input "Discount FedEx Priority Overnight and Standard Overnight by 62%" at bounding box center [580, 362] width 586 height 28
click at [67, 286] on span "All Shipping Rules" at bounding box center [84, 293] width 85 height 14
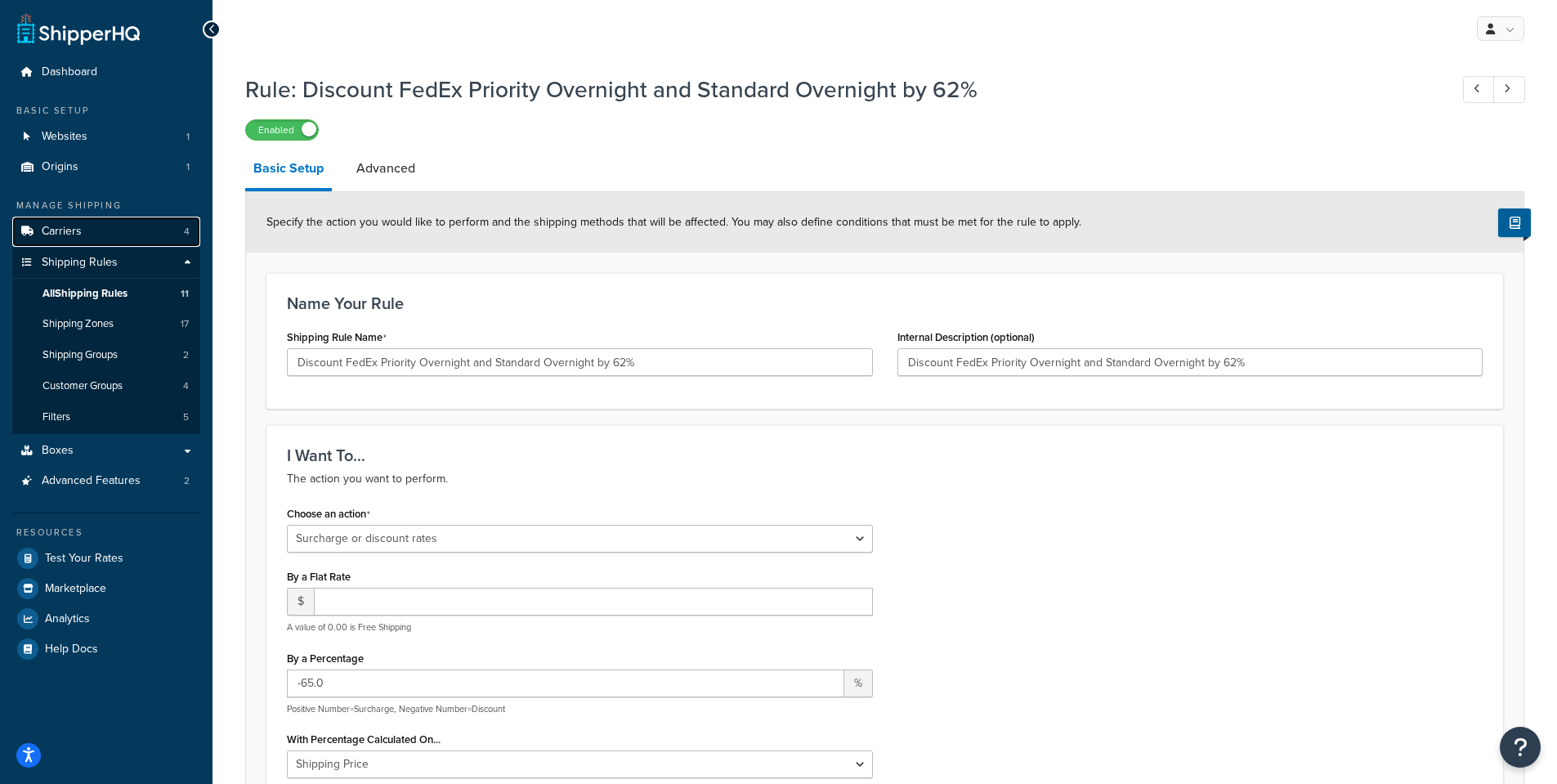
click at [109, 223] on link "Carriers 4" at bounding box center [106, 232] width 188 height 31
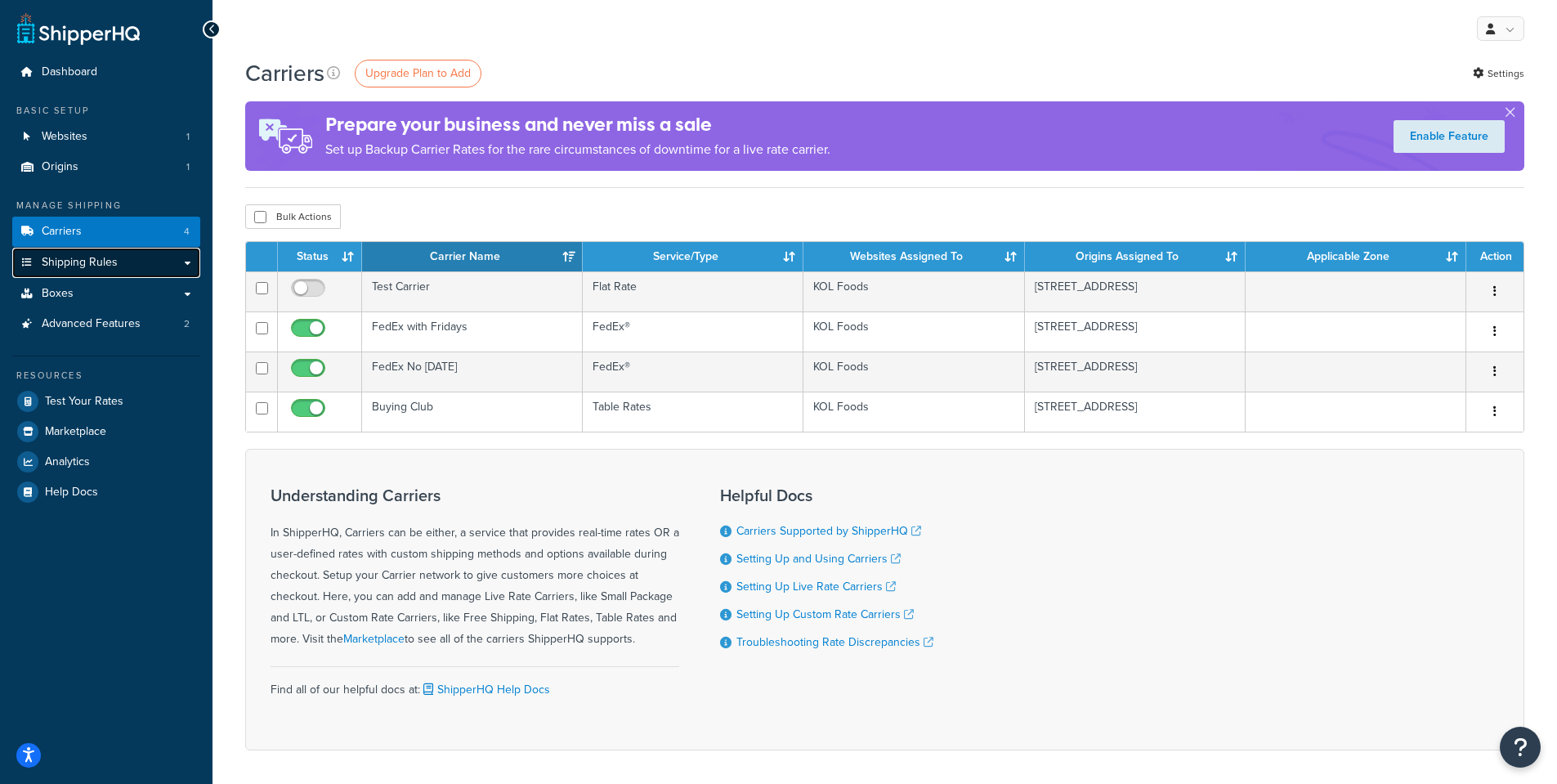
click at [96, 261] on span "Shipping Rules" at bounding box center [80, 262] width 76 height 14
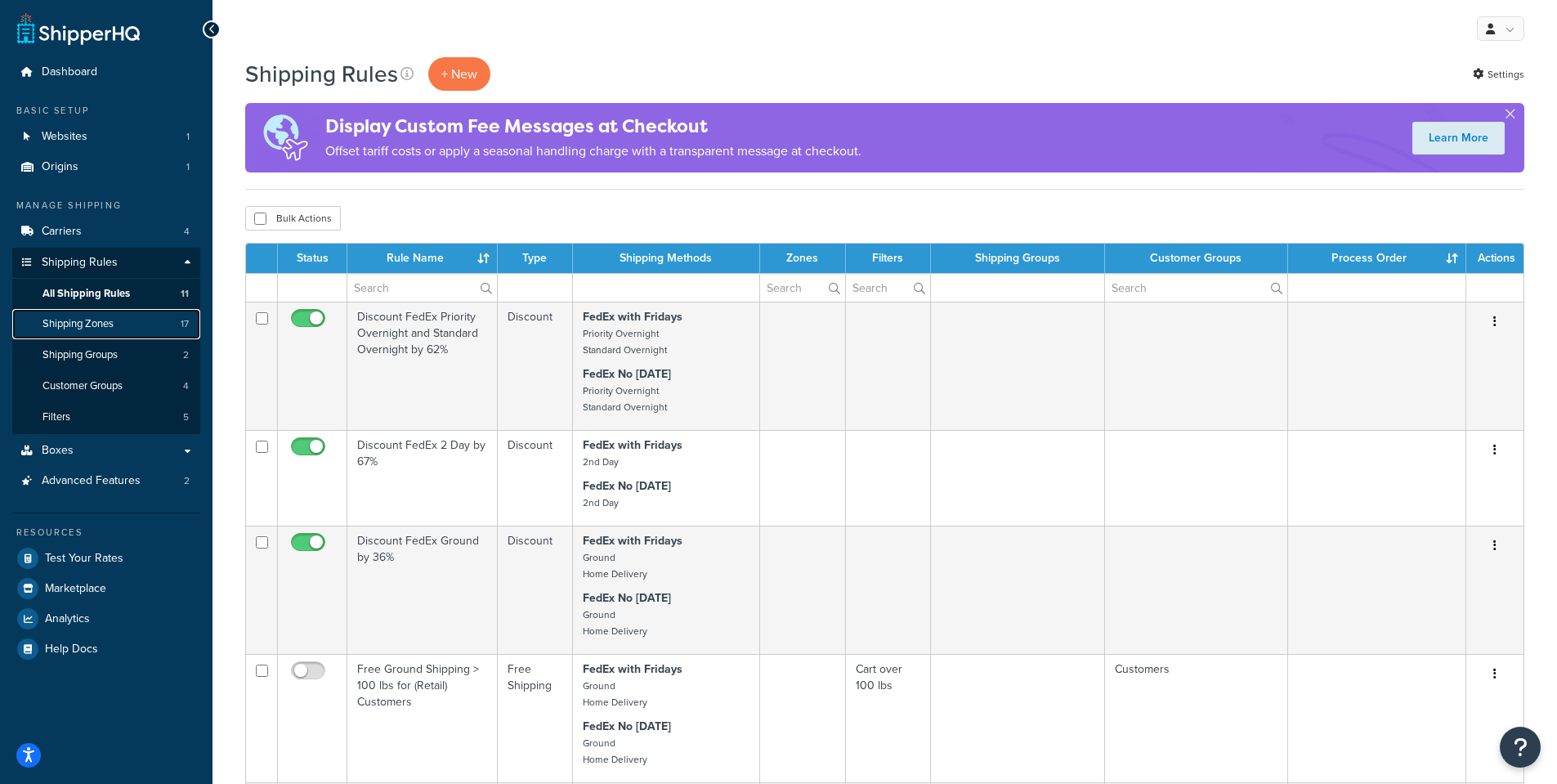
click at [100, 320] on span "Shipping Zones" at bounding box center [78, 324] width 71 height 14
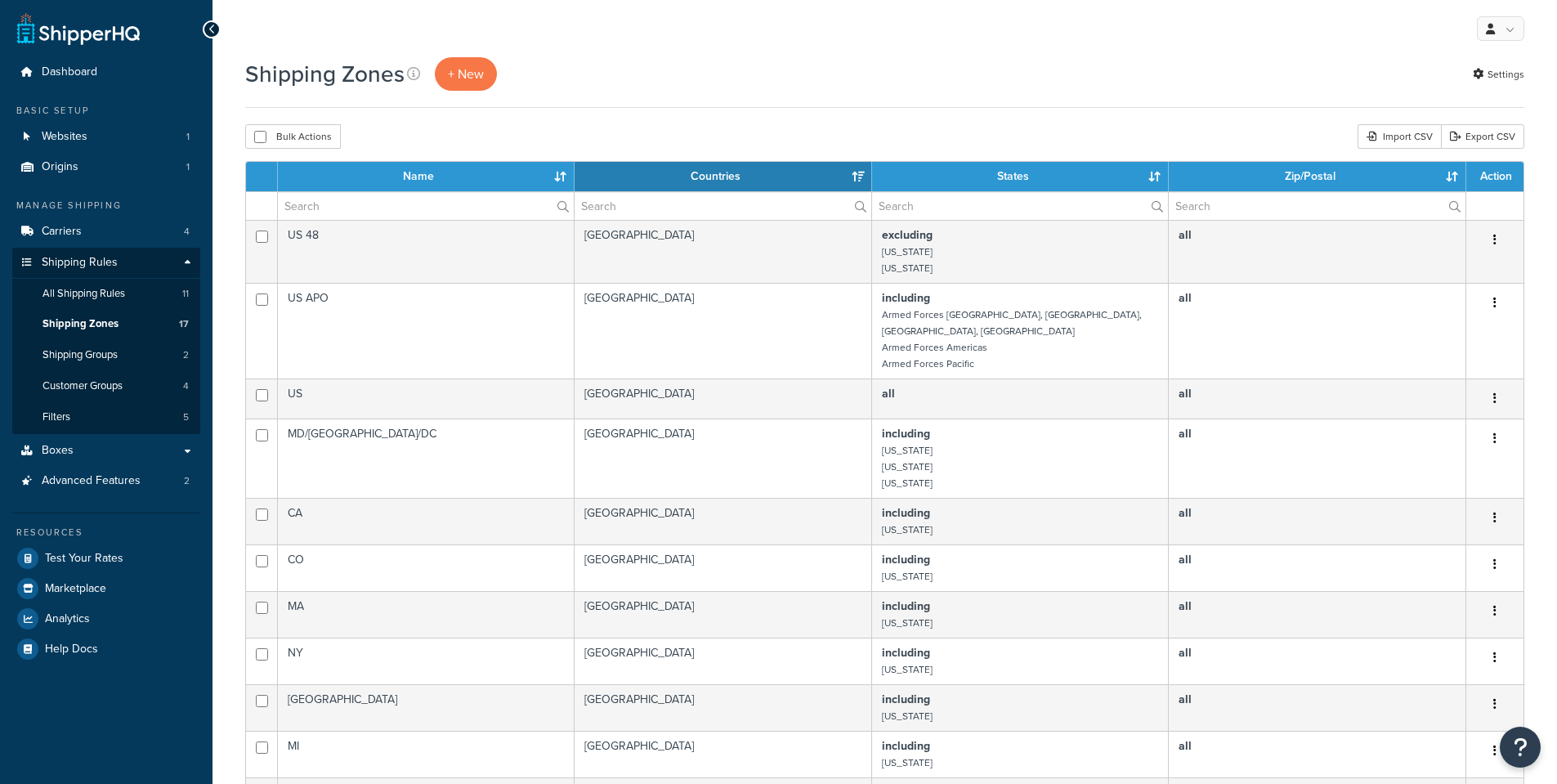
select select "15"
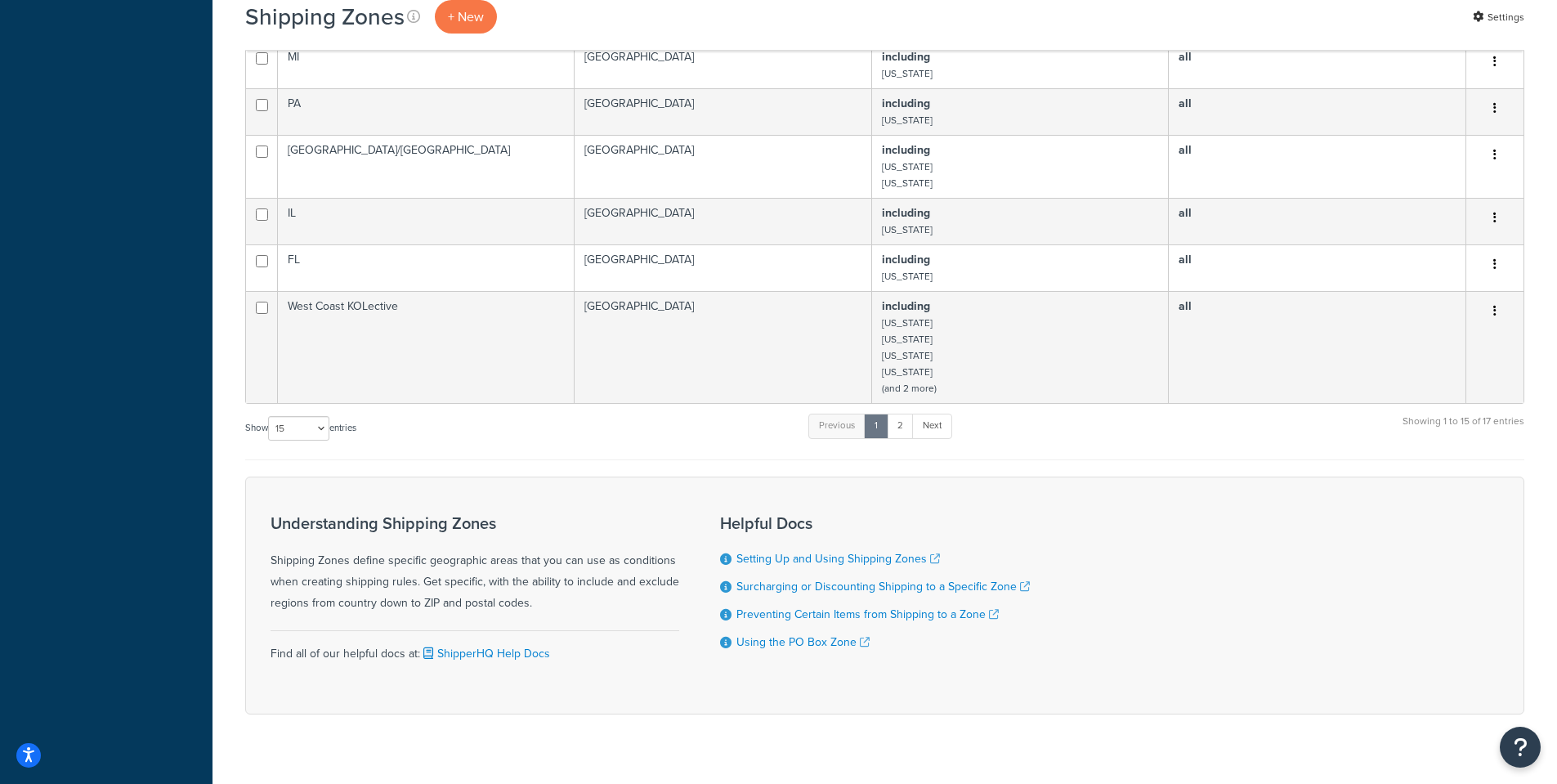
scroll to position [701, 0]
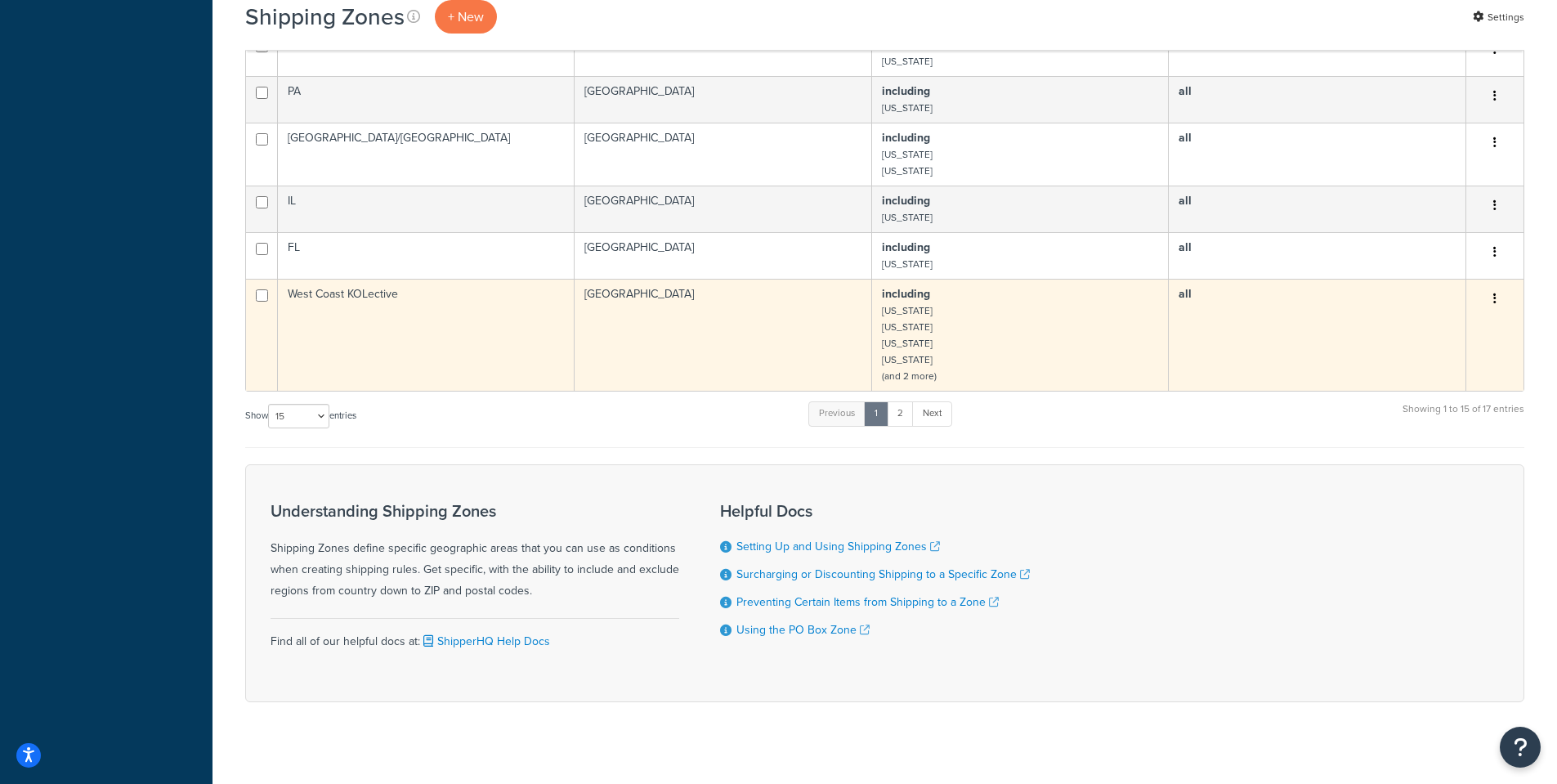
click at [904, 368] on small "(and 2 more)" at bounding box center [909, 376] width 55 height 15
click at [680, 279] on td "[GEOGRAPHIC_DATA]" at bounding box center [723, 334] width 297 height 112
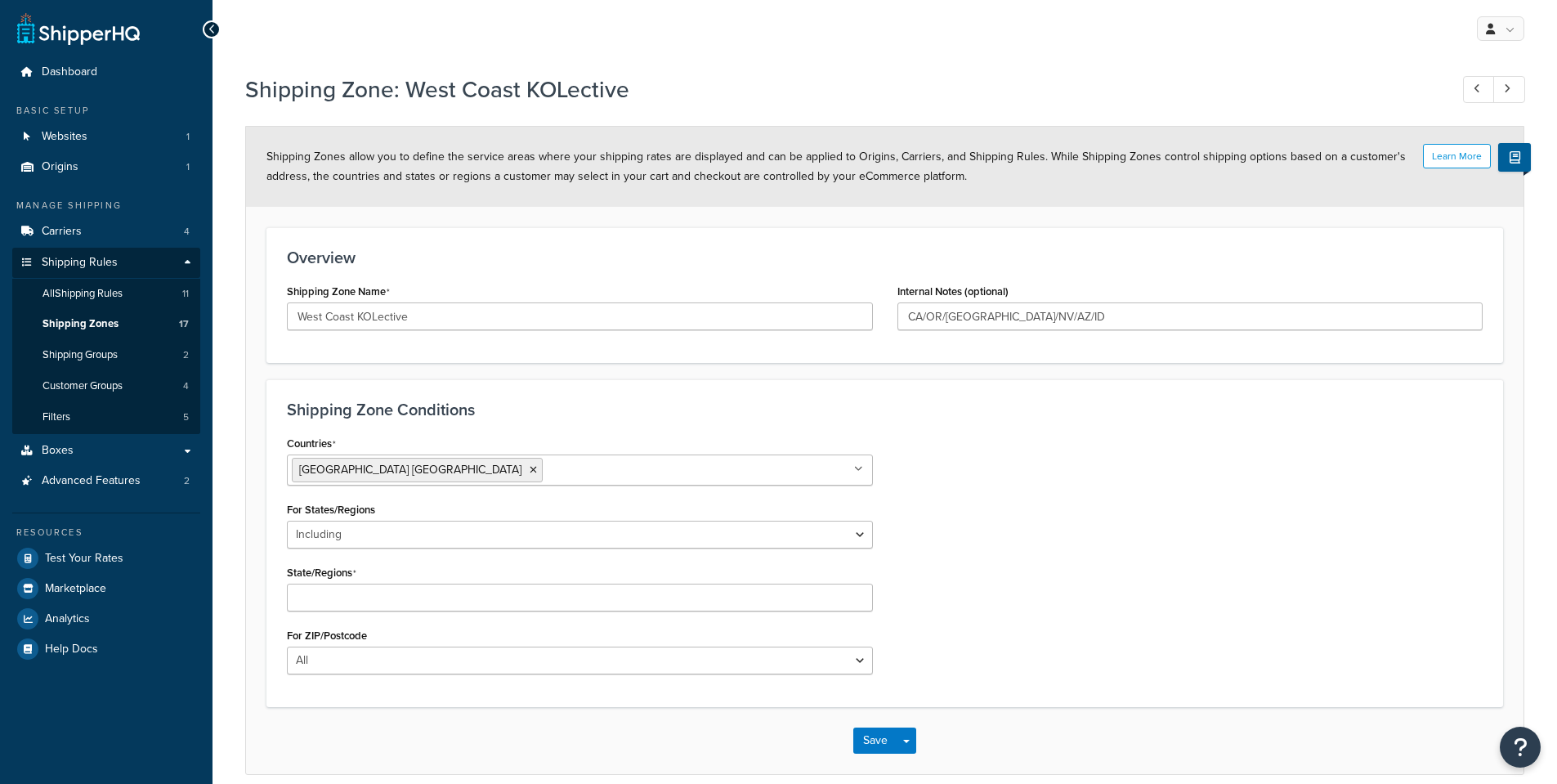
select select "including"
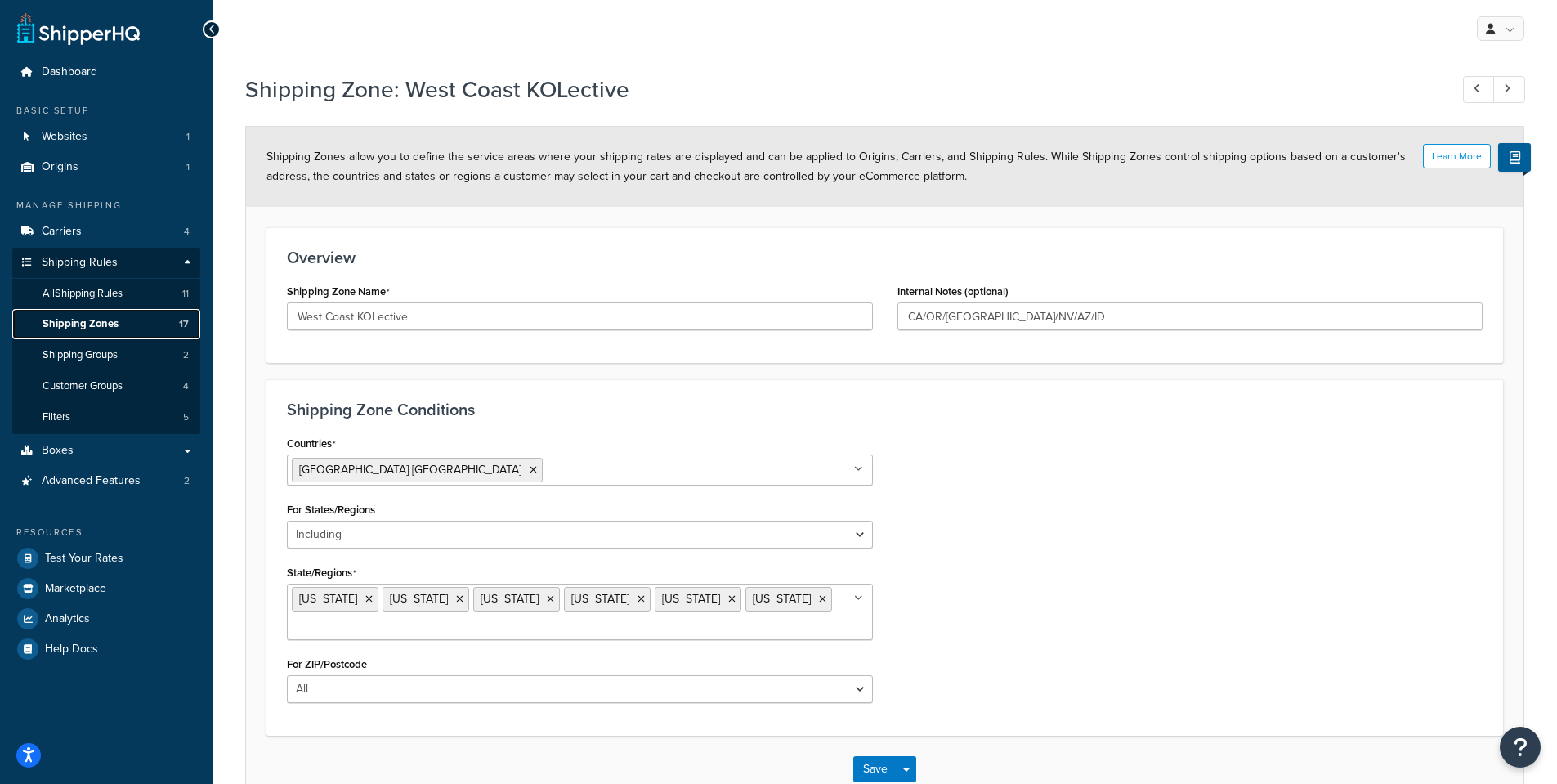
click at [60, 320] on span "Shipping Zones" at bounding box center [80, 324] width 76 height 14
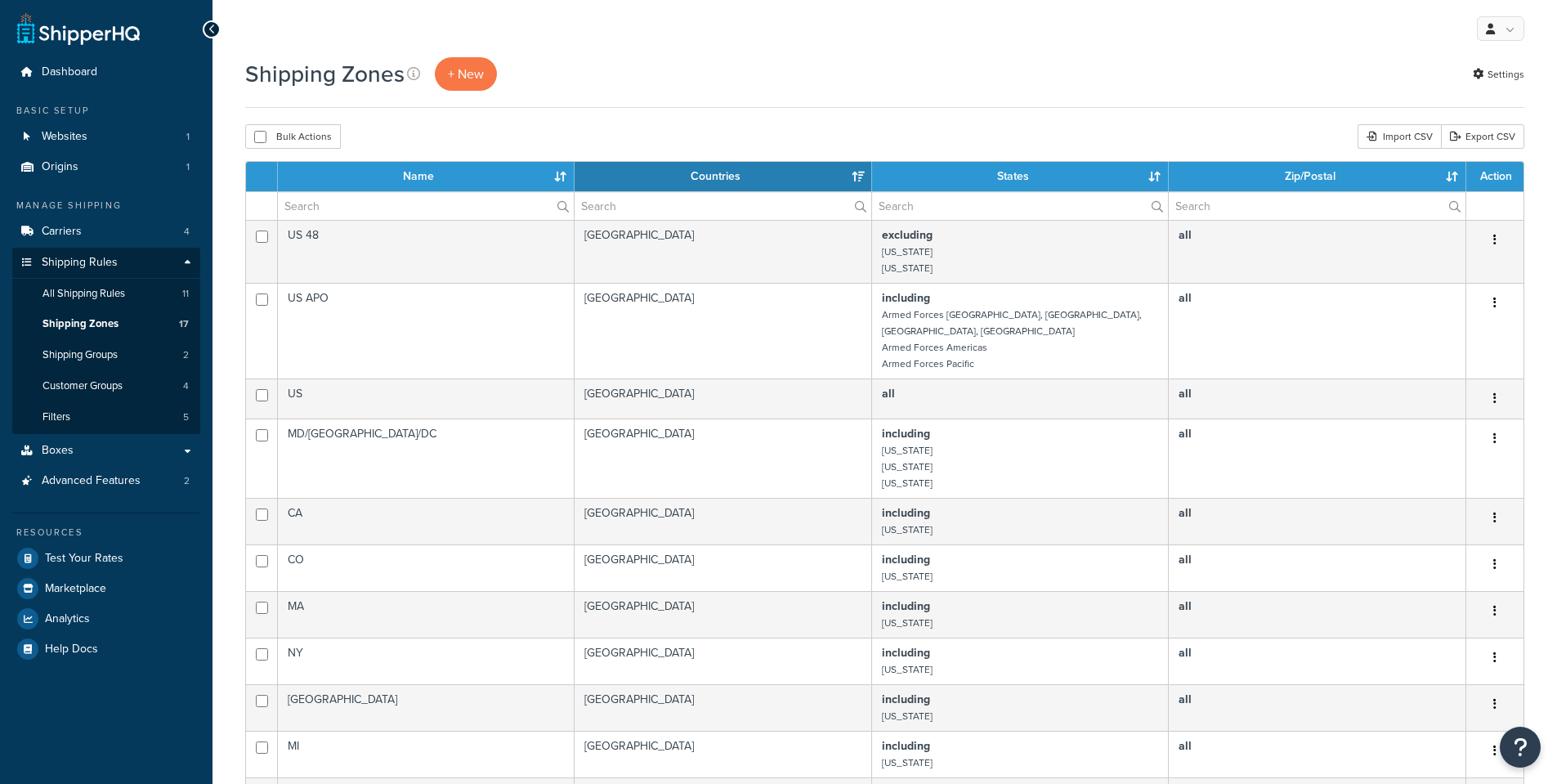
select select "15"
click at [84, 351] on span "Shipping Groups" at bounding box center [80, 354] width 75 height 14
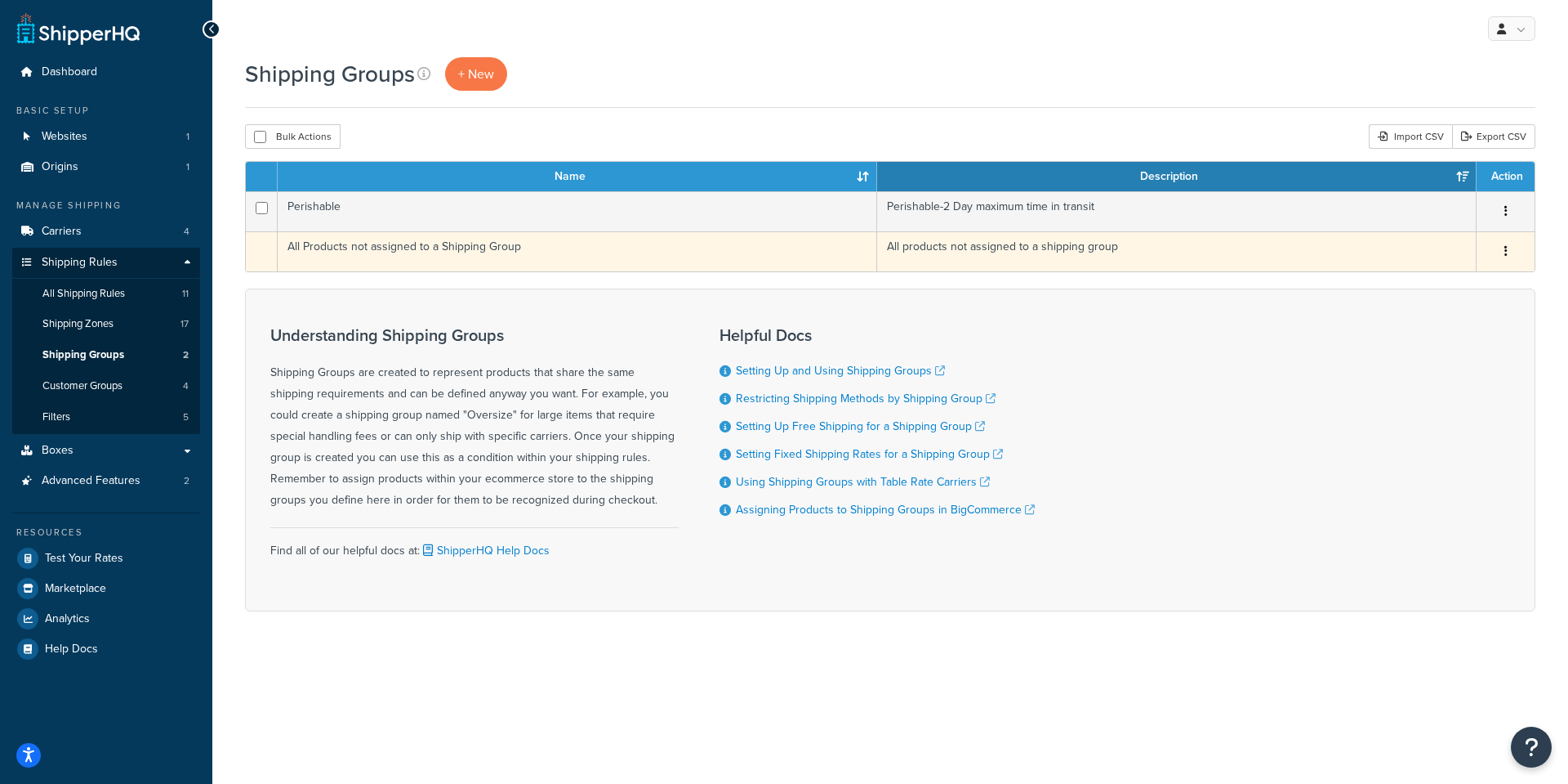
click at [334, 252] on td "All Products not assigned to a Shipping Group" at bounding box center [578, 251] width 599 height 40
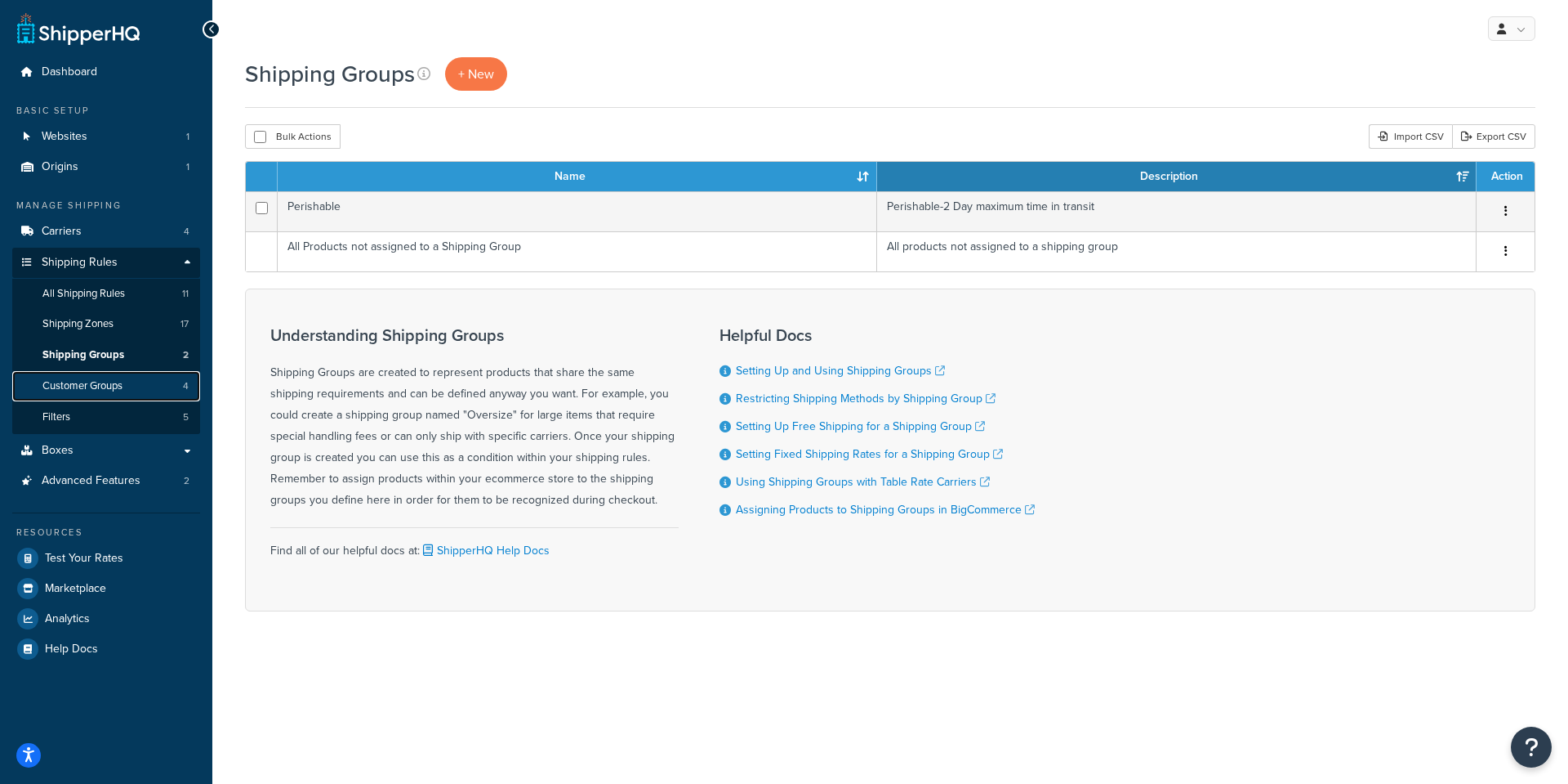
click at [94, 379] on span "Customer Groups" at bounding box center [82, 386] width 80 height 14
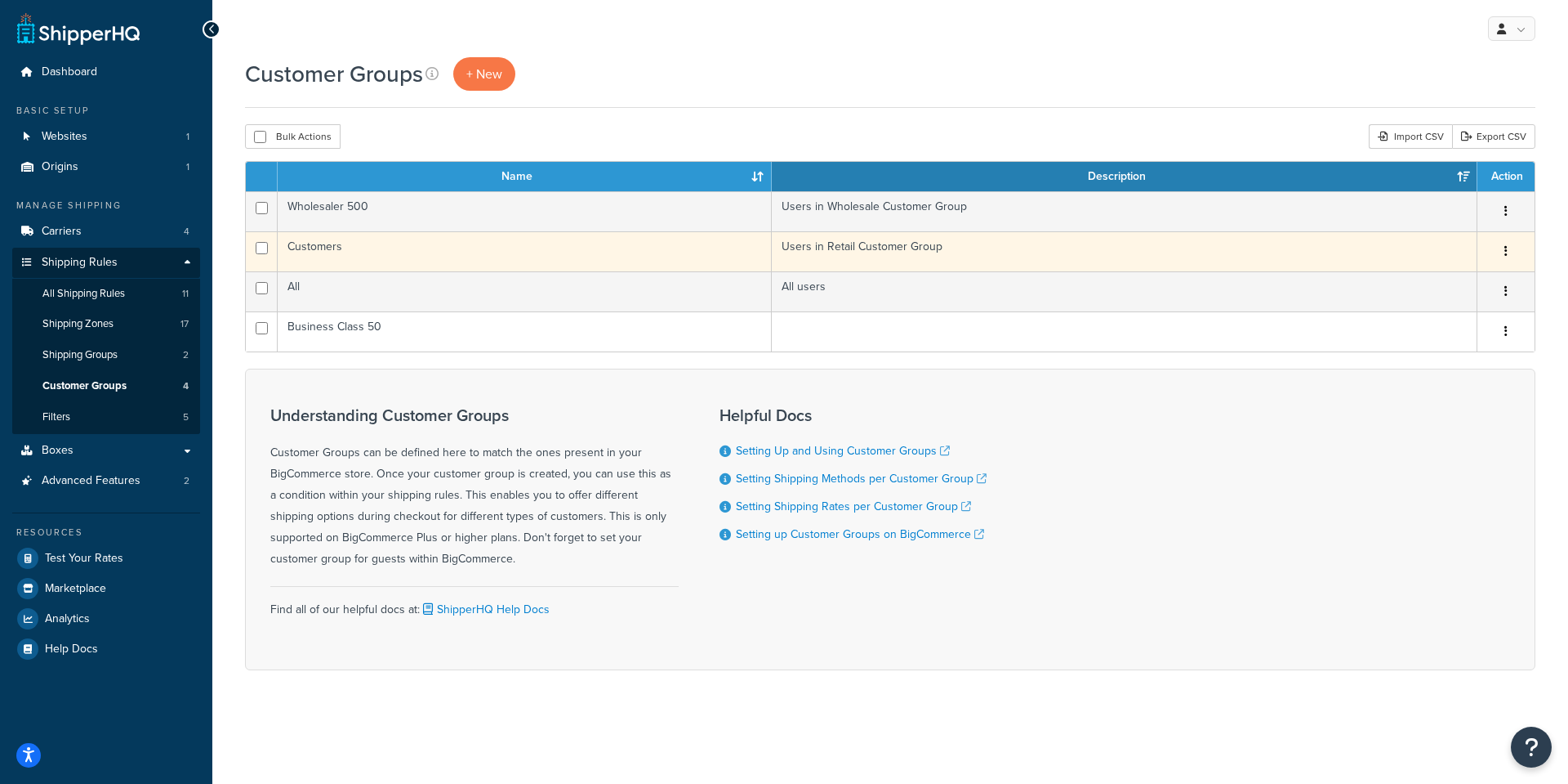
click at [314, 244] on td "Customers" at bounding box center [525, 251] width 494 height 40
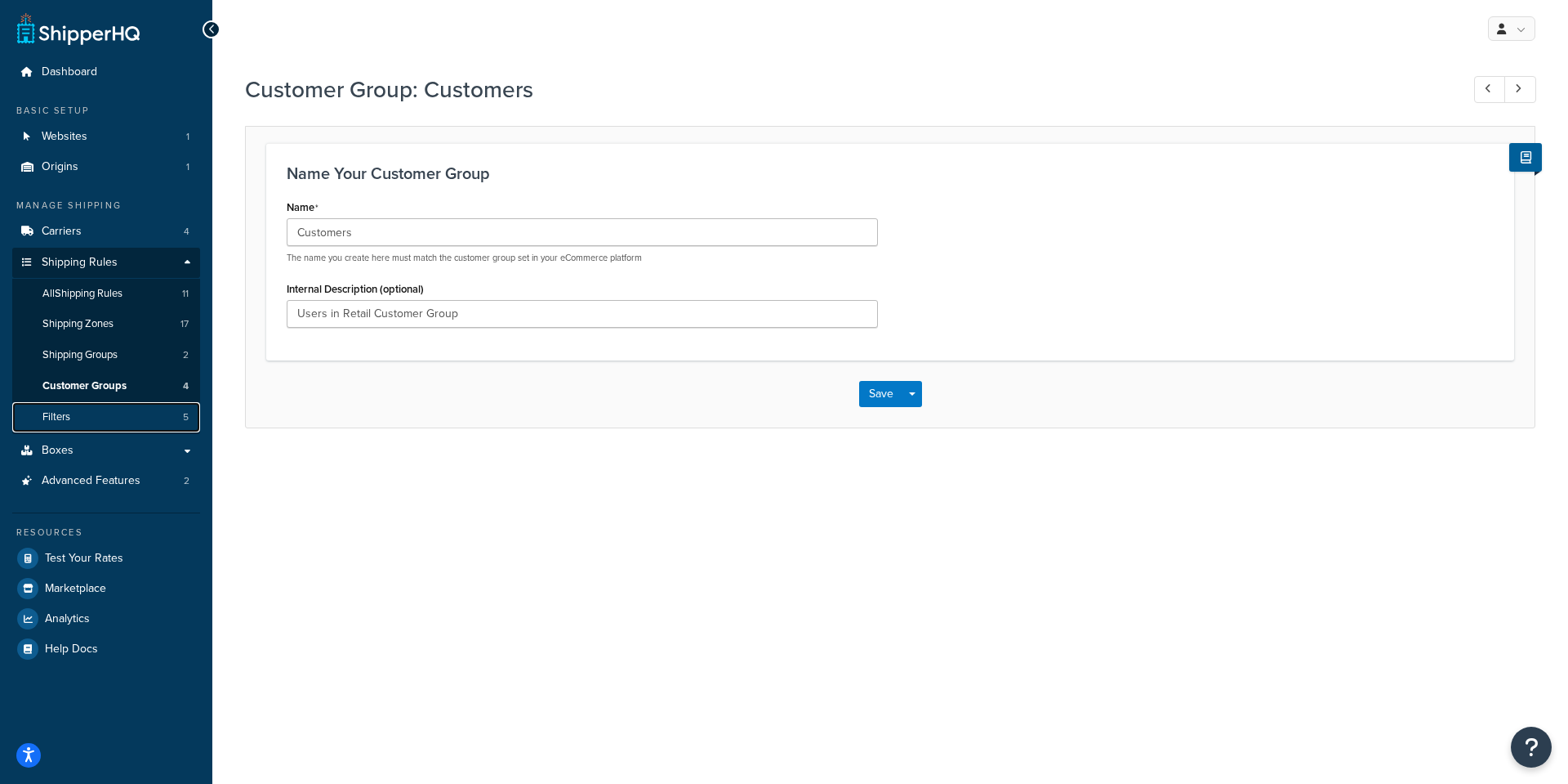
click at [59, 415] on span "Filters" at bounding box center [56, 417] width 28 height 14
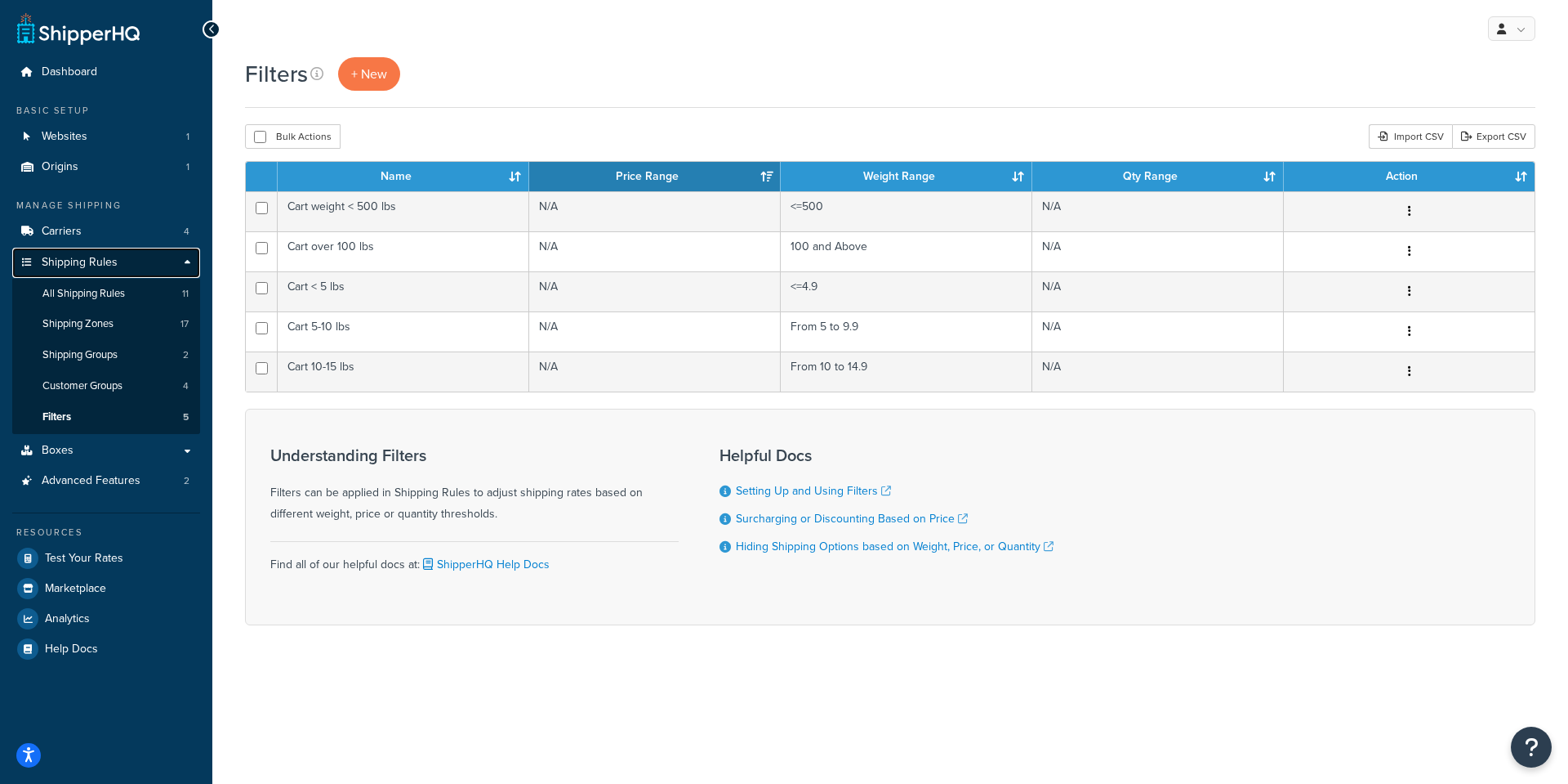
click at [89, 261] on span "Shipping Rules" at bounding box center [79, 262] width 76 height 14
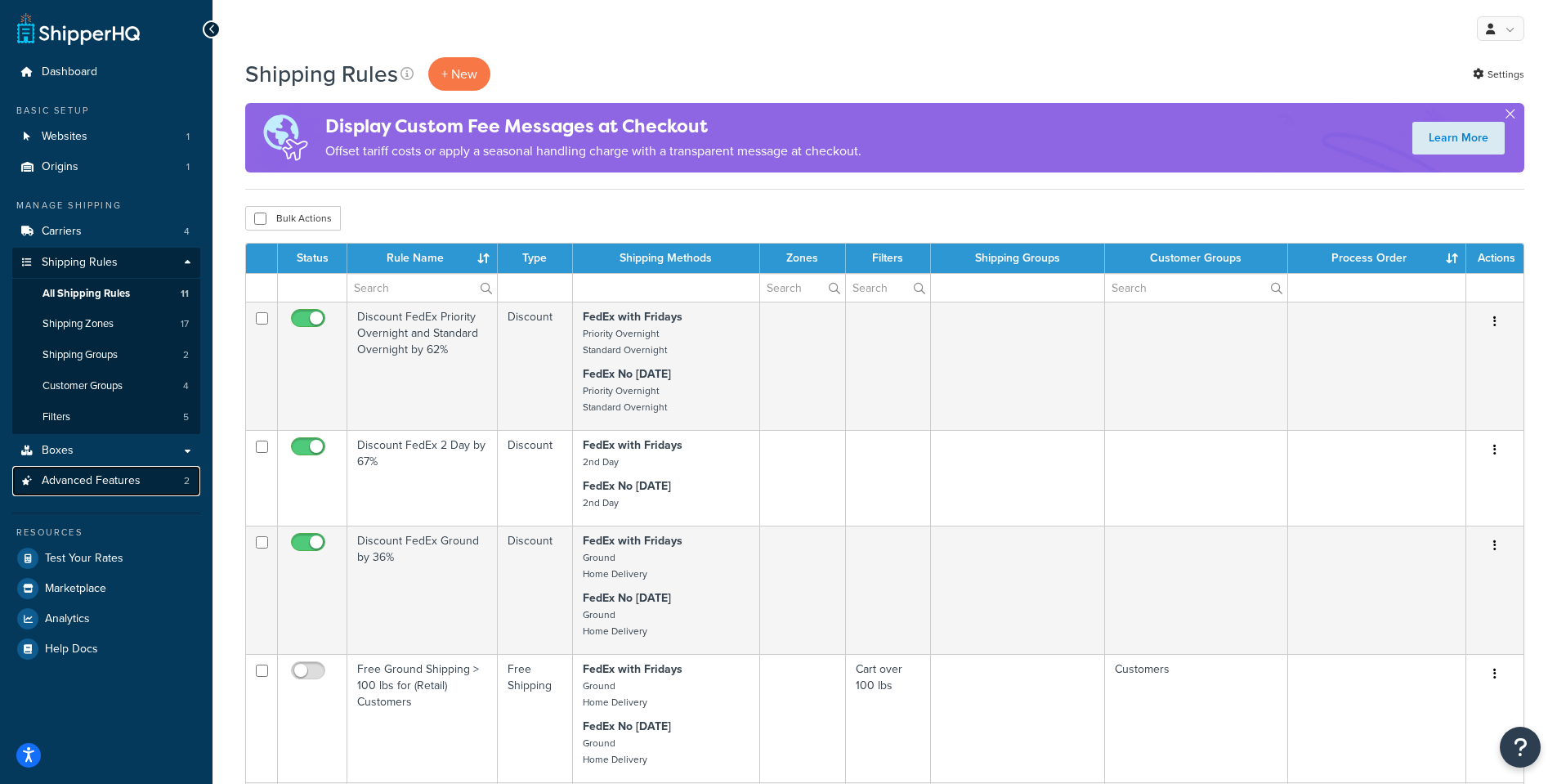
click at [86, 479] on span "Advanced Features" at bounding box center [90, 480] width 99 height 14
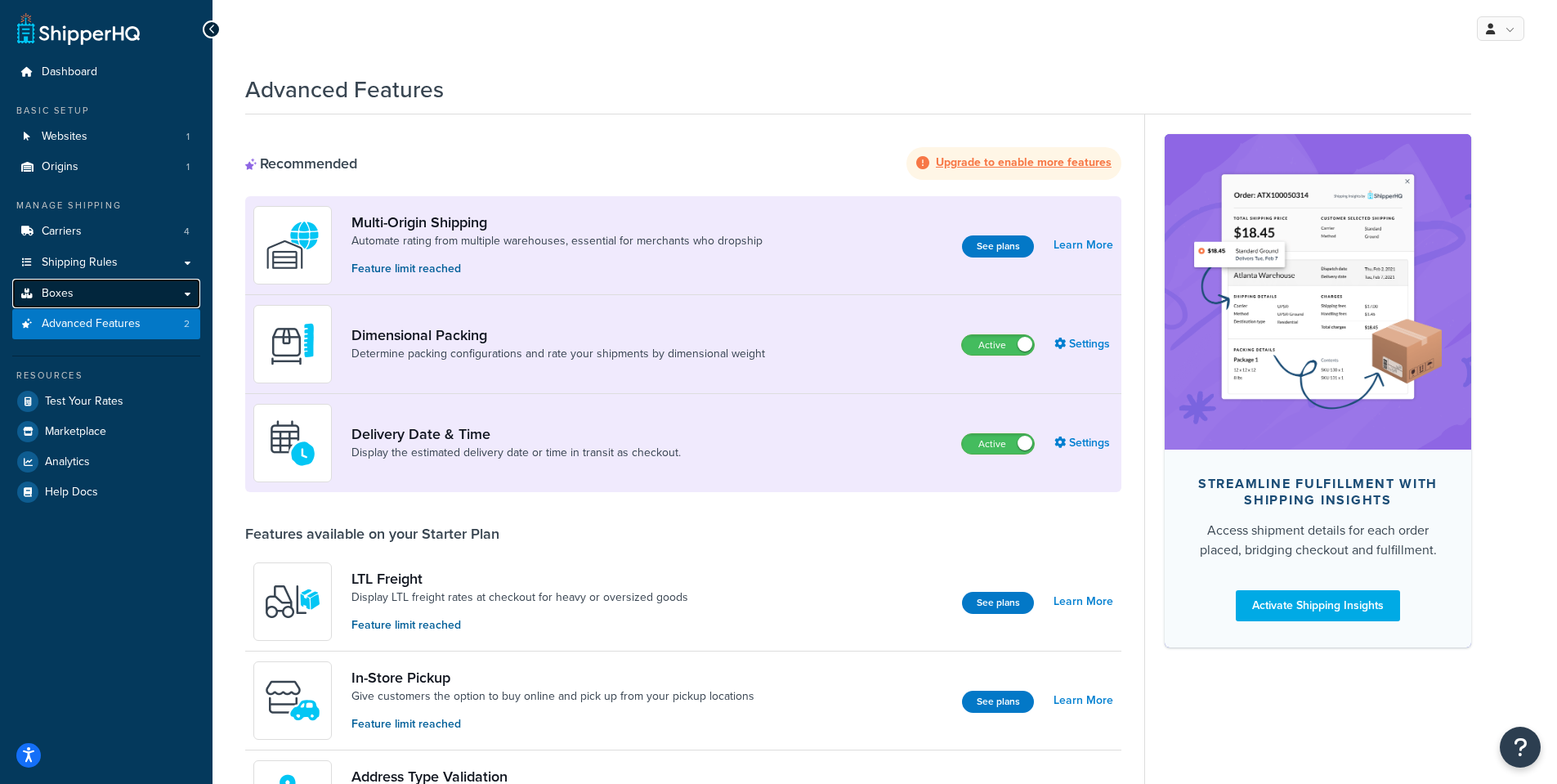
click at [53, 295] on span "Boxes" at bounding box center [57, 293] width 31 height 14
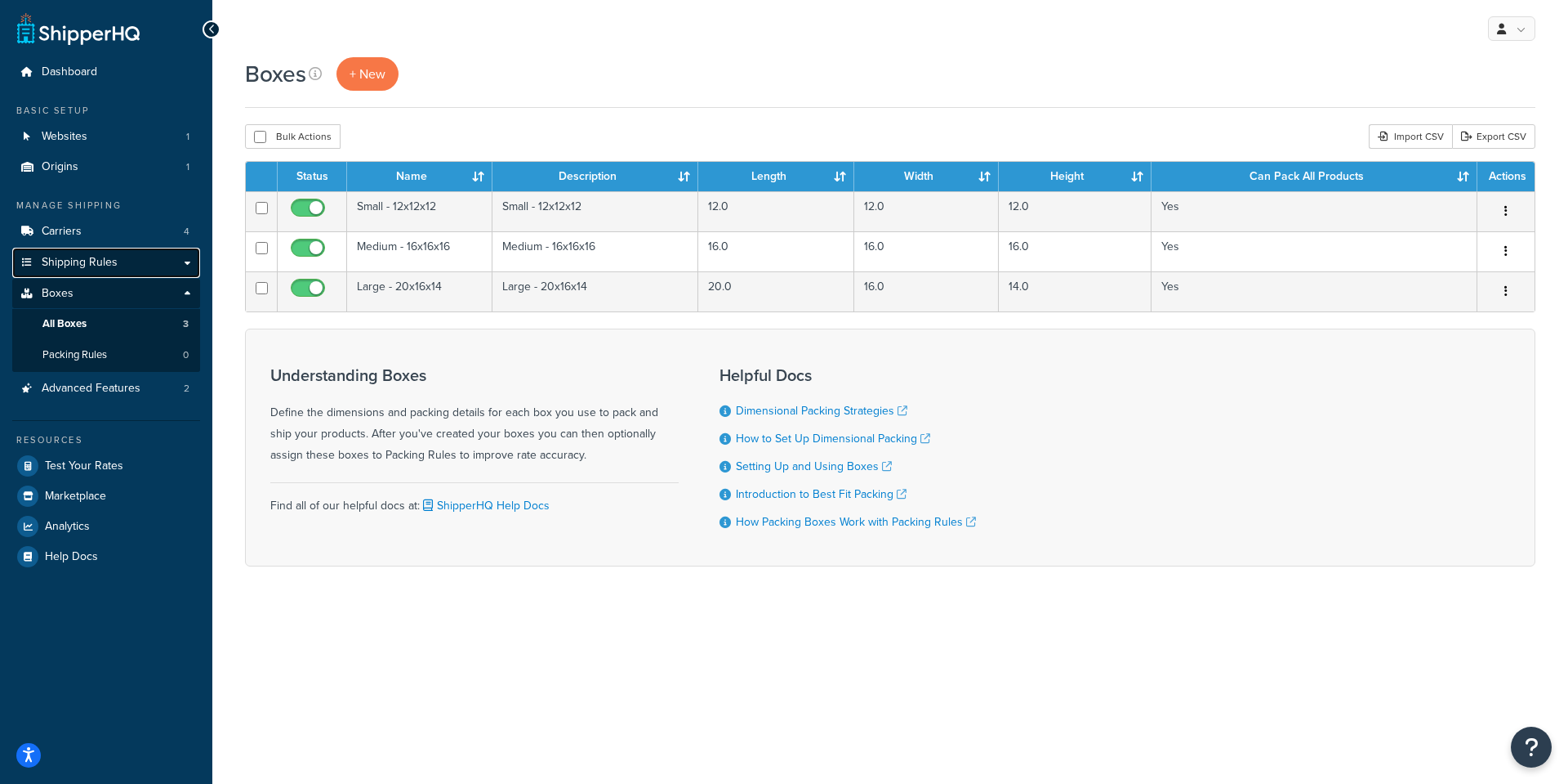
click at [51, 257] on span "Shipping Rules" at bounding box center [79, 262] width 76 height 14
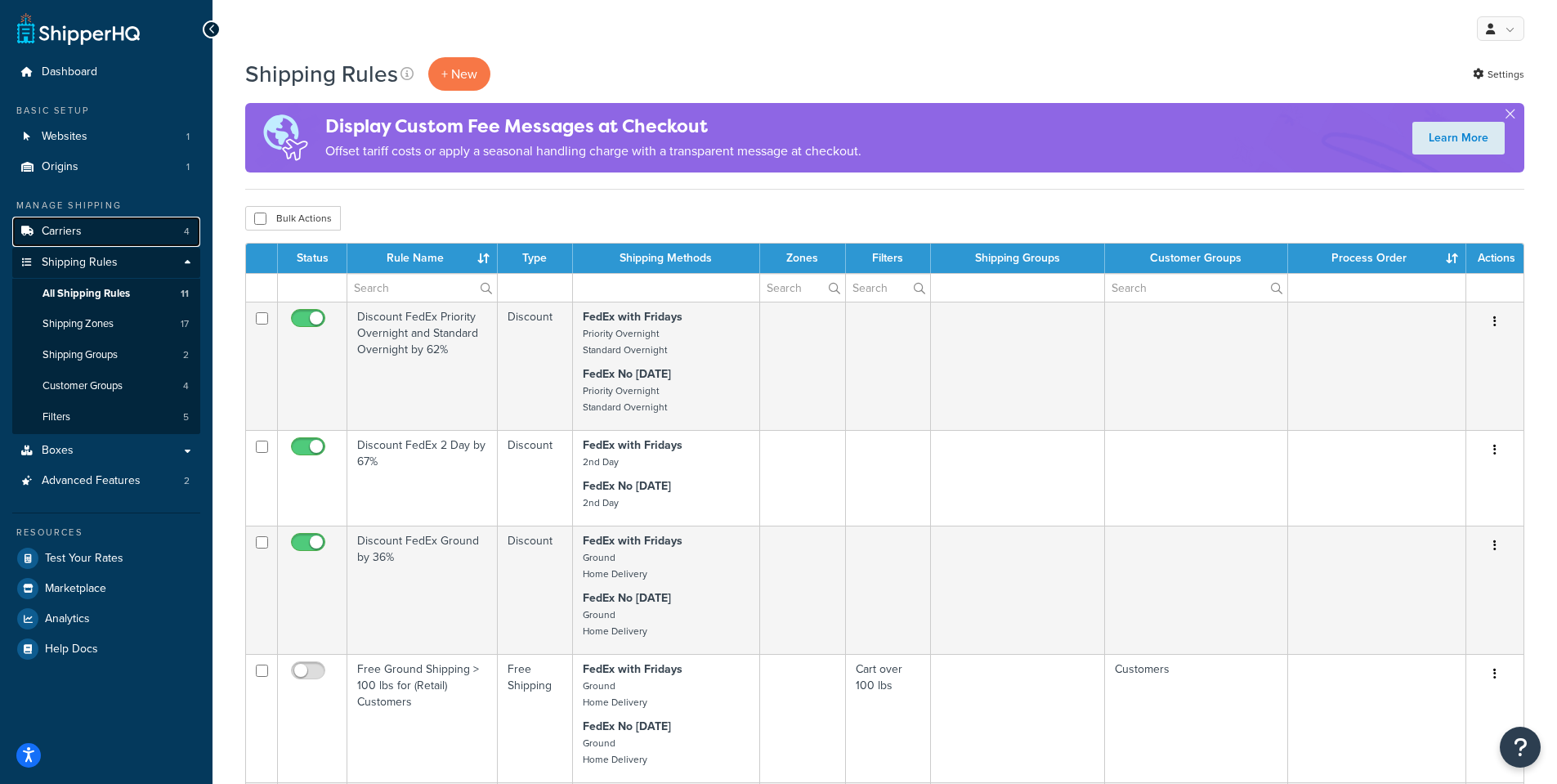
click at [48, 233] on span "Carriers" at bounding box center [61, 231] width 40 height 14
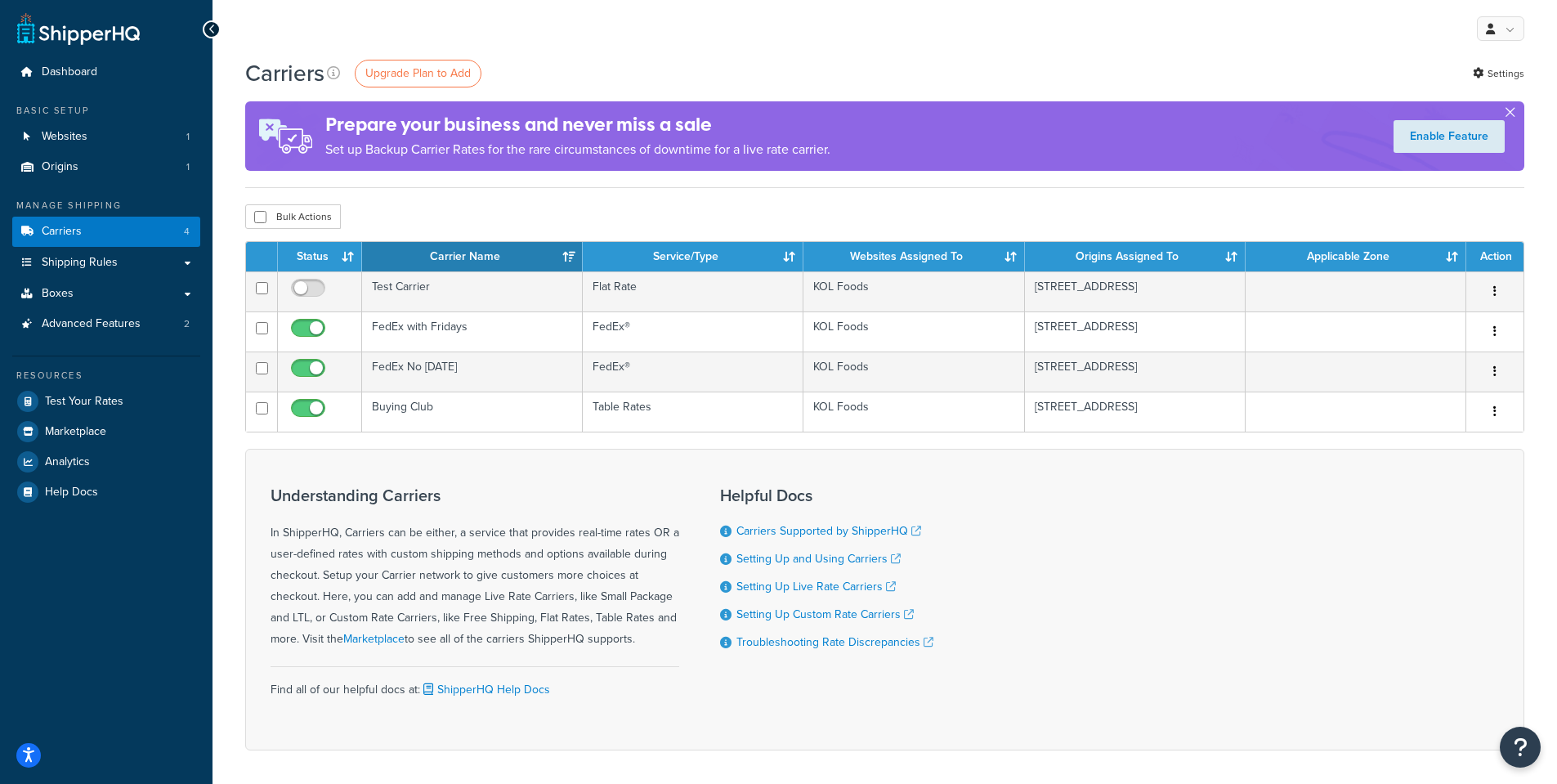
click at [1511, 113] on button "button" at bounding box center [1510, 115] width 4 height 4
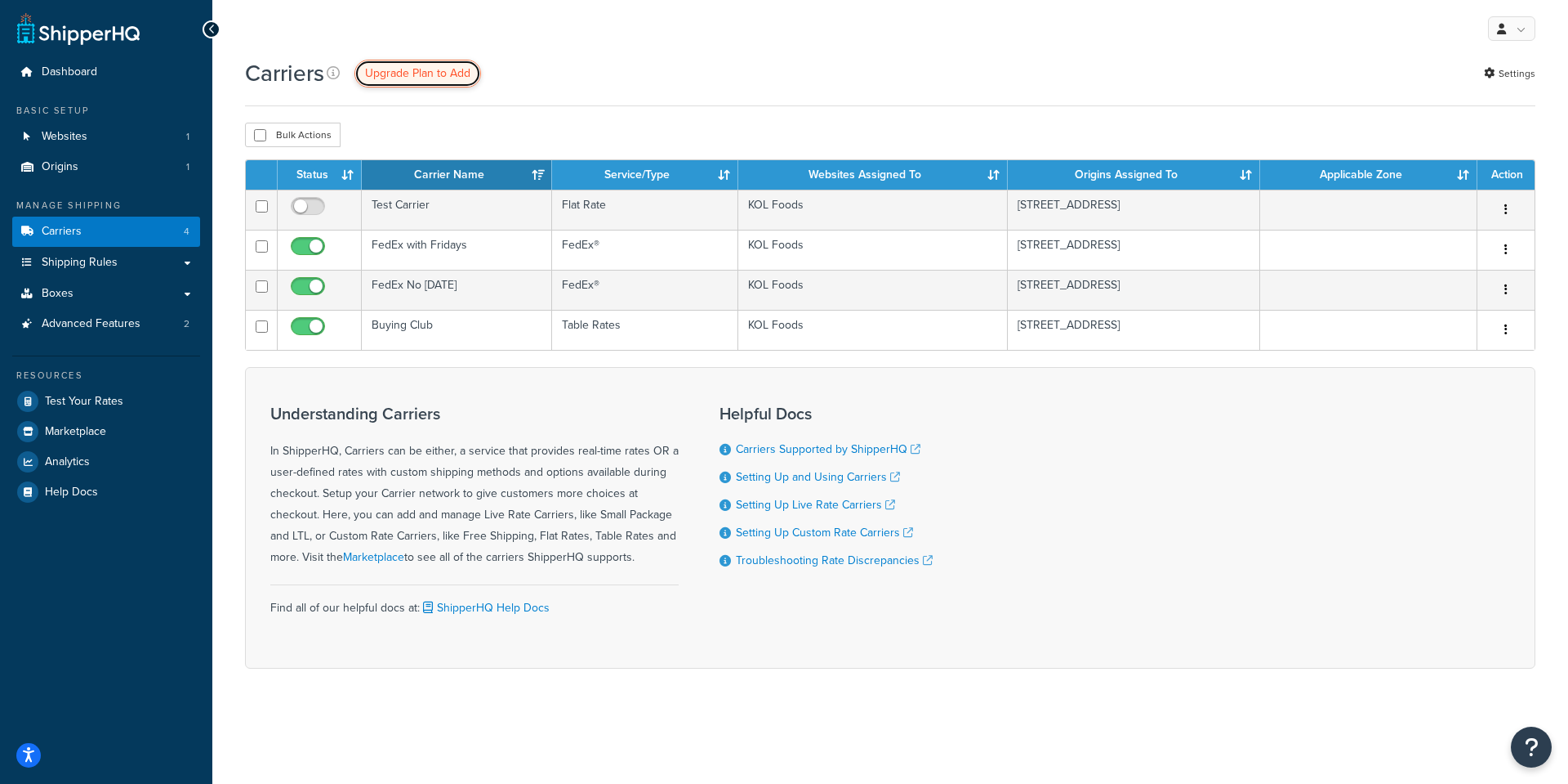
click at [441, 68] on span "Upgrade Plan to Add" at bounding box center [417, 73] width 105 height 17
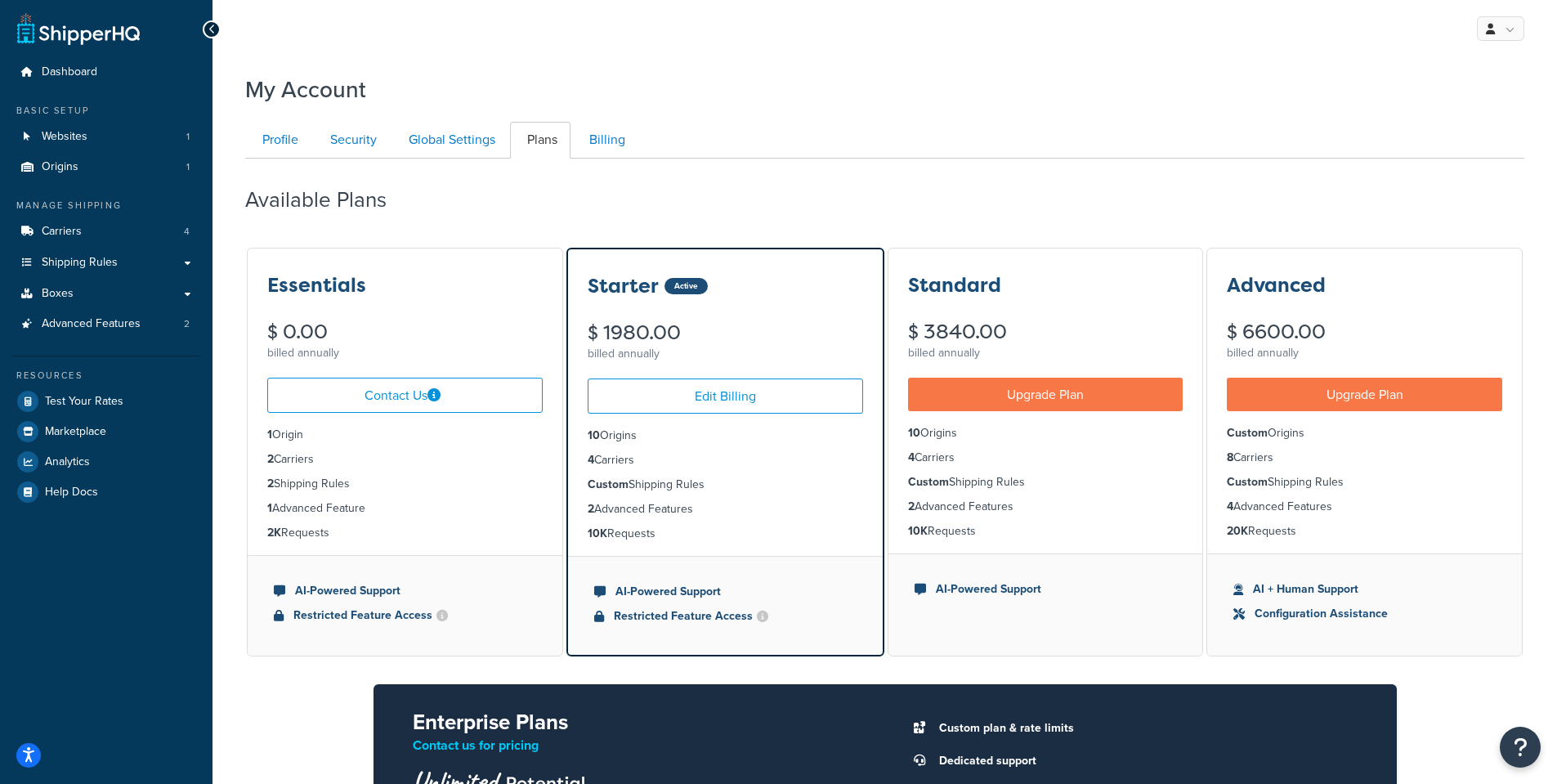
click at [212, 31] on icon at bounding box center [212, 30] width 7 height 12
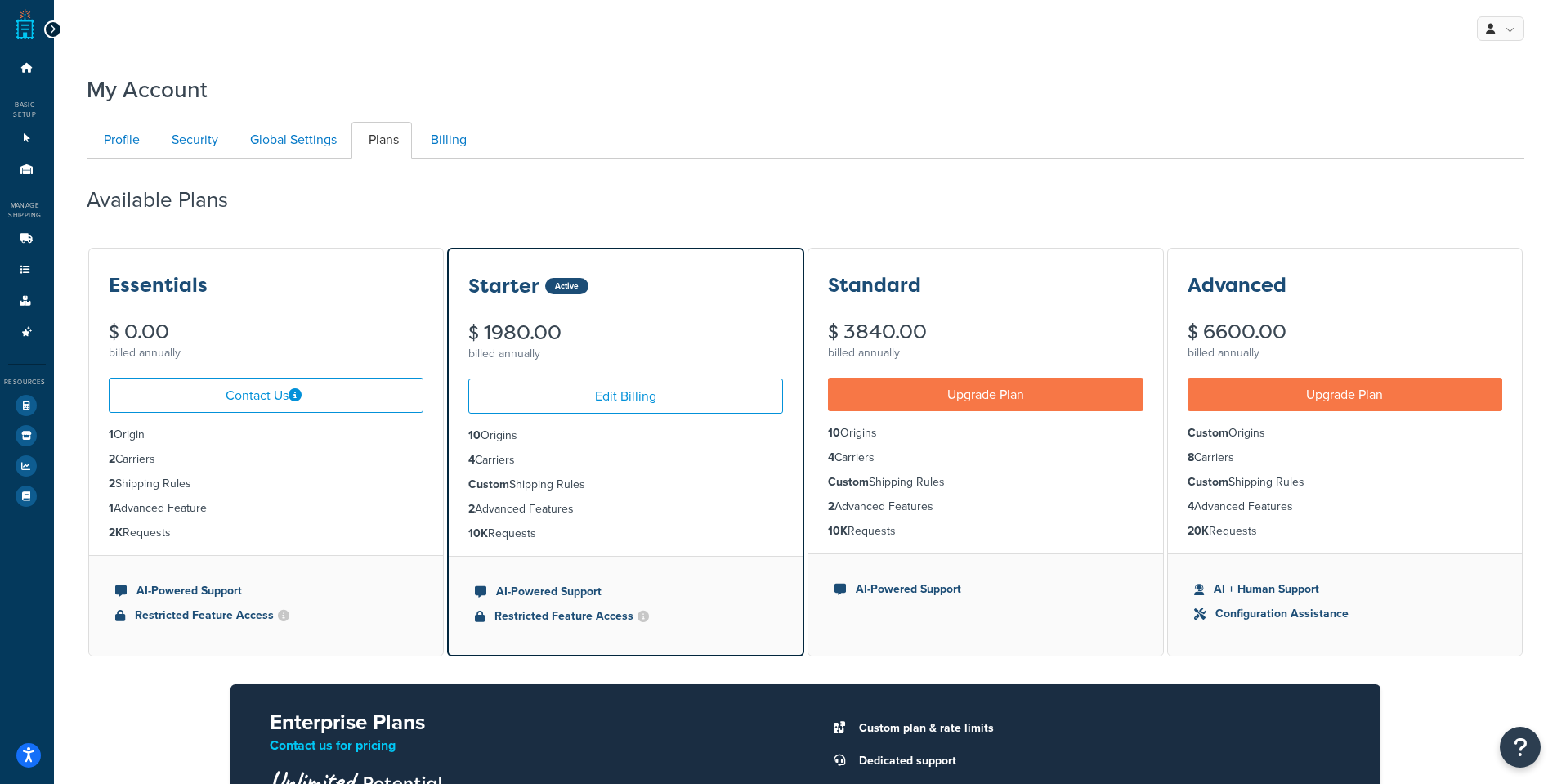
click at [51, 29] on icon at bounding box center [52, 30] width 7 height 12
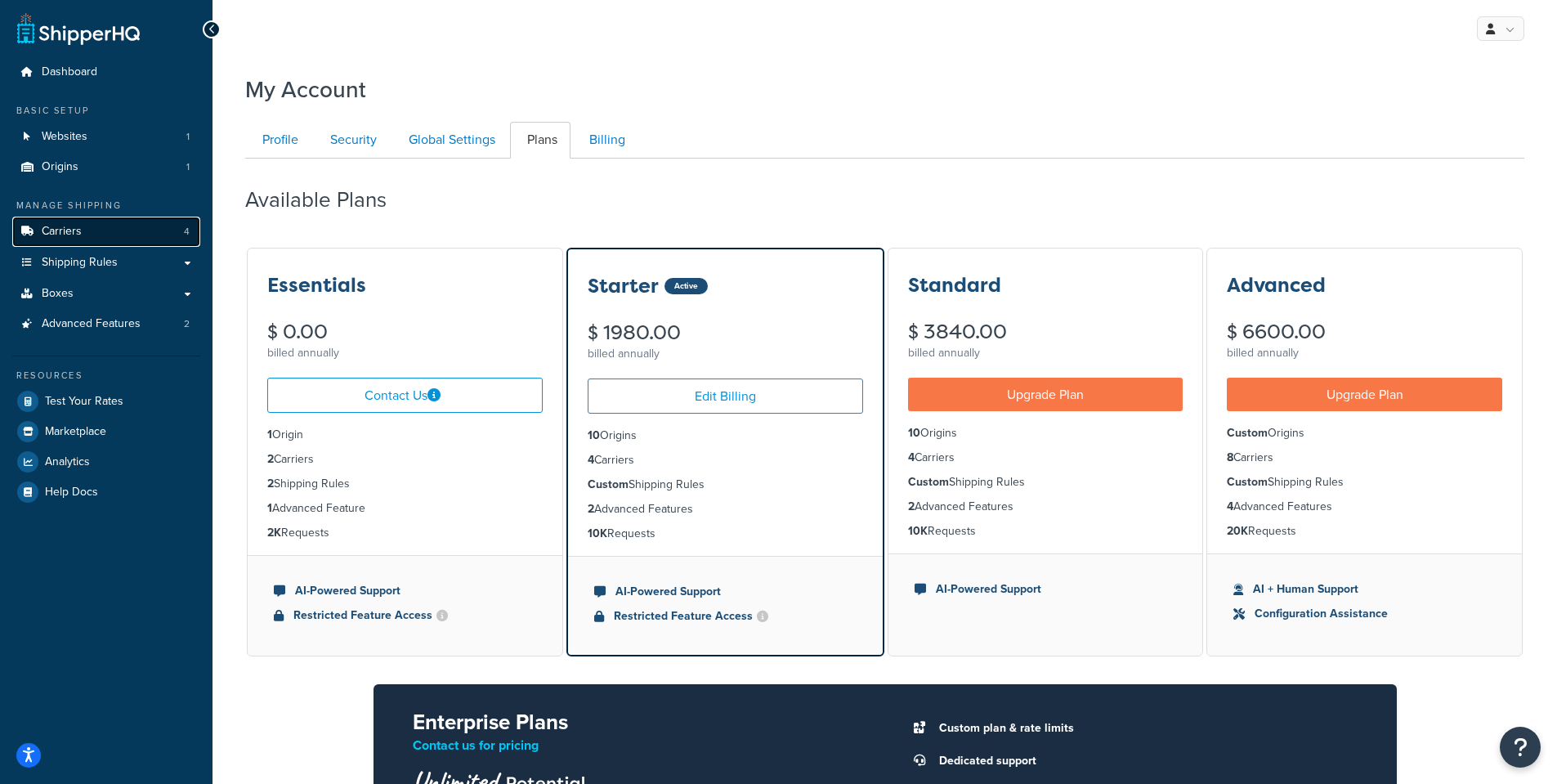
click at [60, 228] on span "Carriers" at bounding box center [61, 231] width 40 height 14
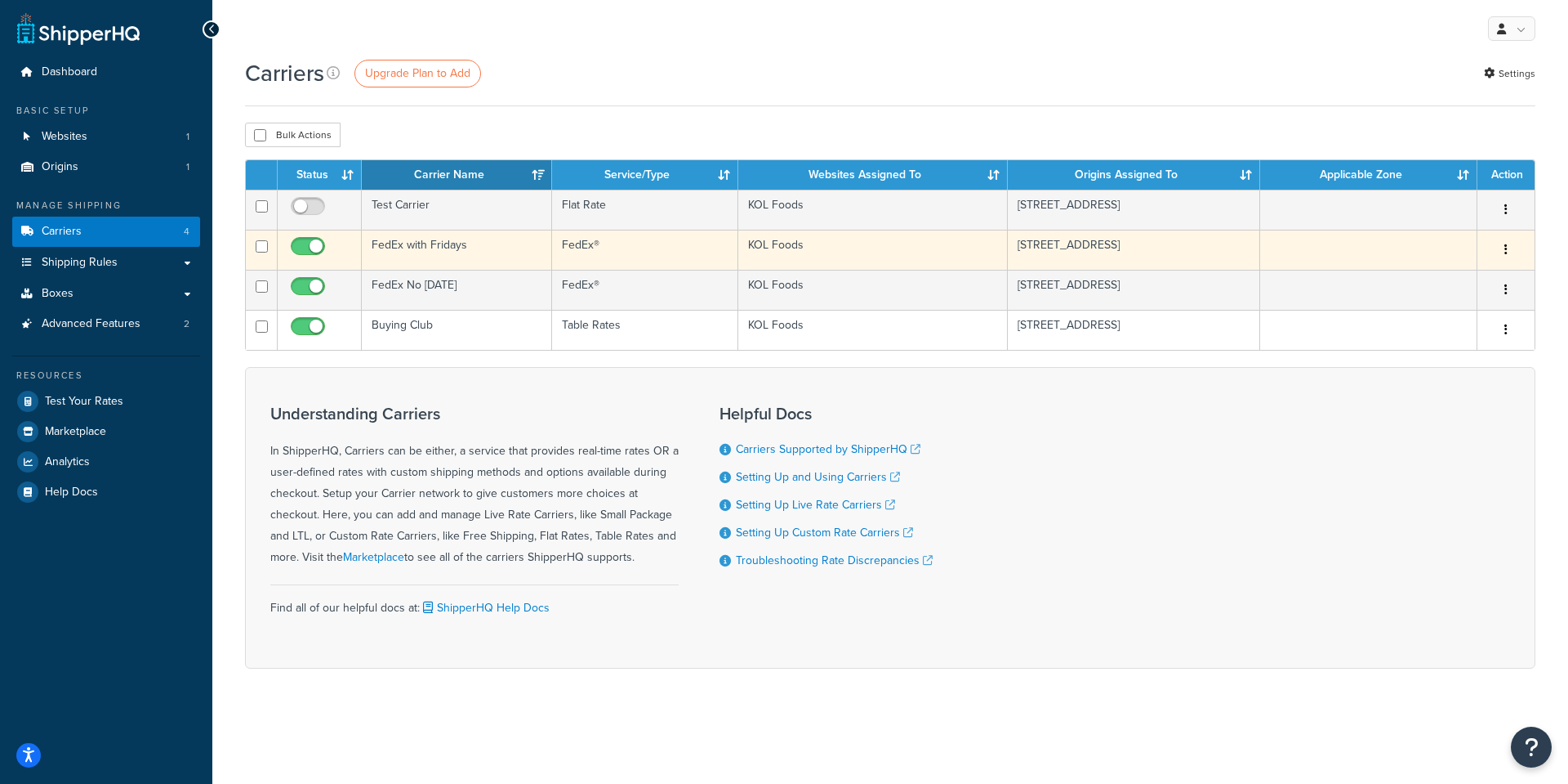
click at [408, 241] on td "FedEx with Fridays" at bounding box center [457, 249] width 190 height 40
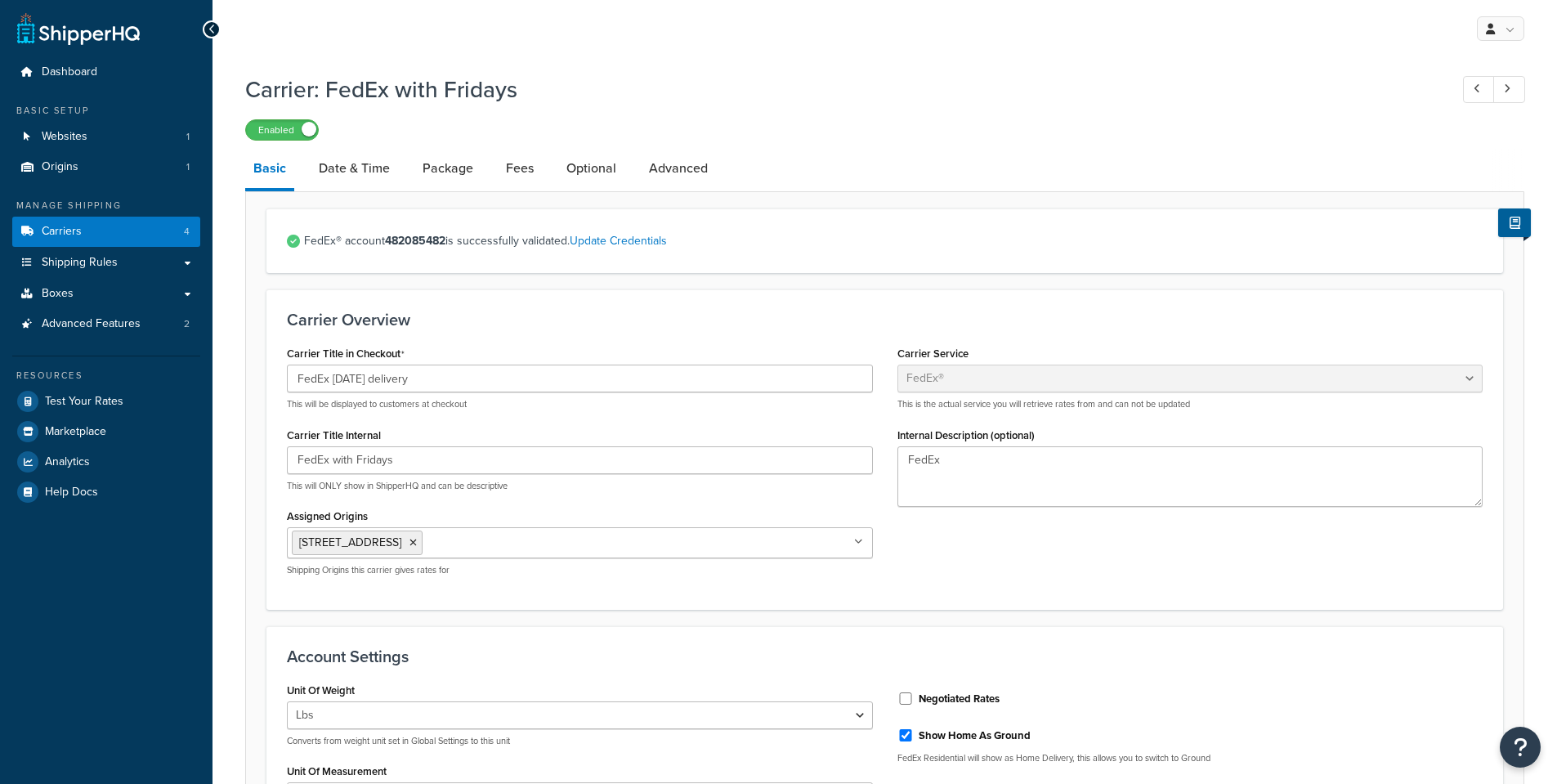
select select "fedEx"
select select "REGULAR_PICKUP"
select select "YOUR_PACKAGING"
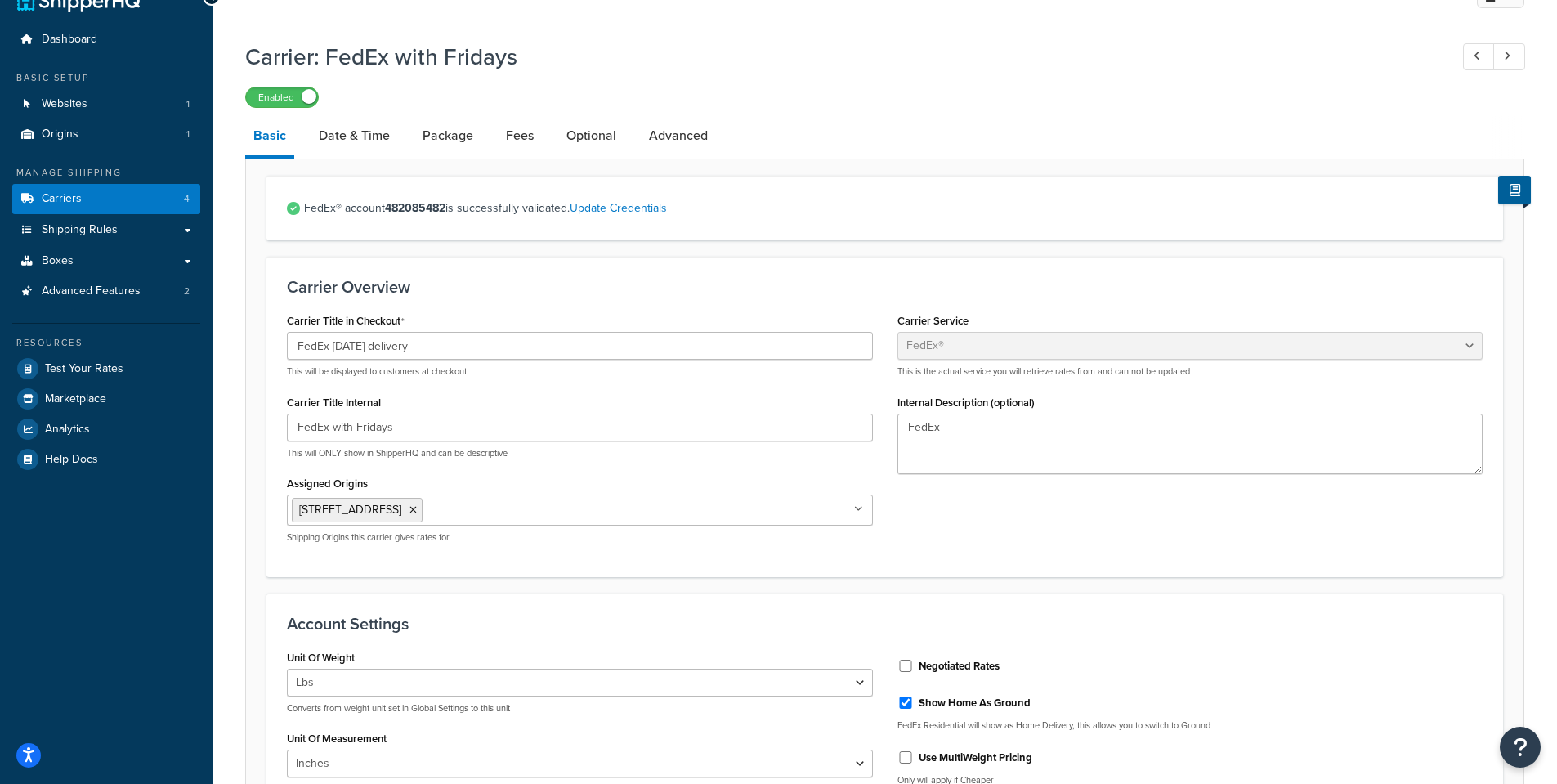
scroll to position [82, 0]
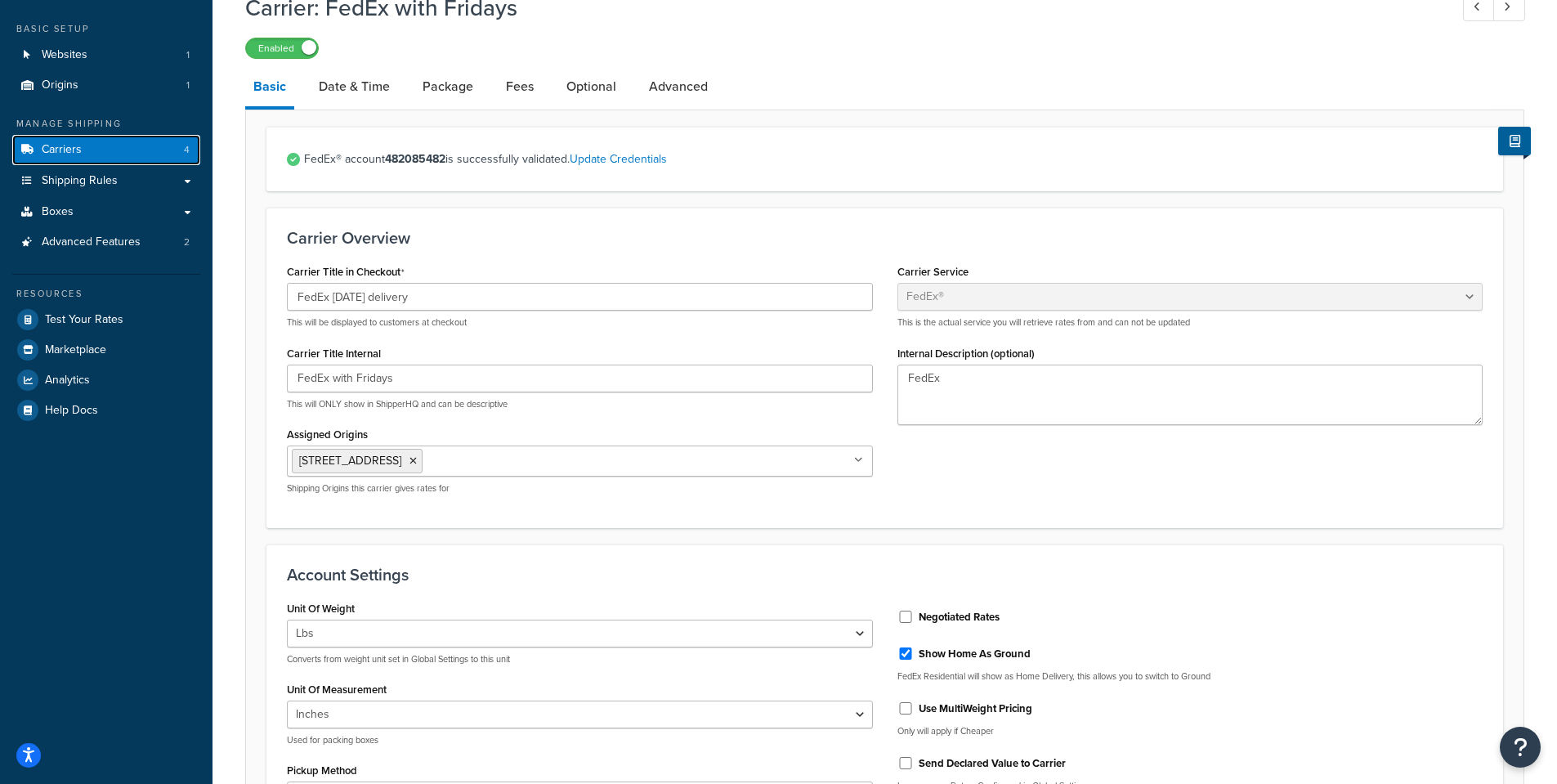
click at [108, 157] on link "Carriers 4" at bounding box center [106, 150] width 188 height 31
